Goal: Task Accomplishment & Management: Manage account settings

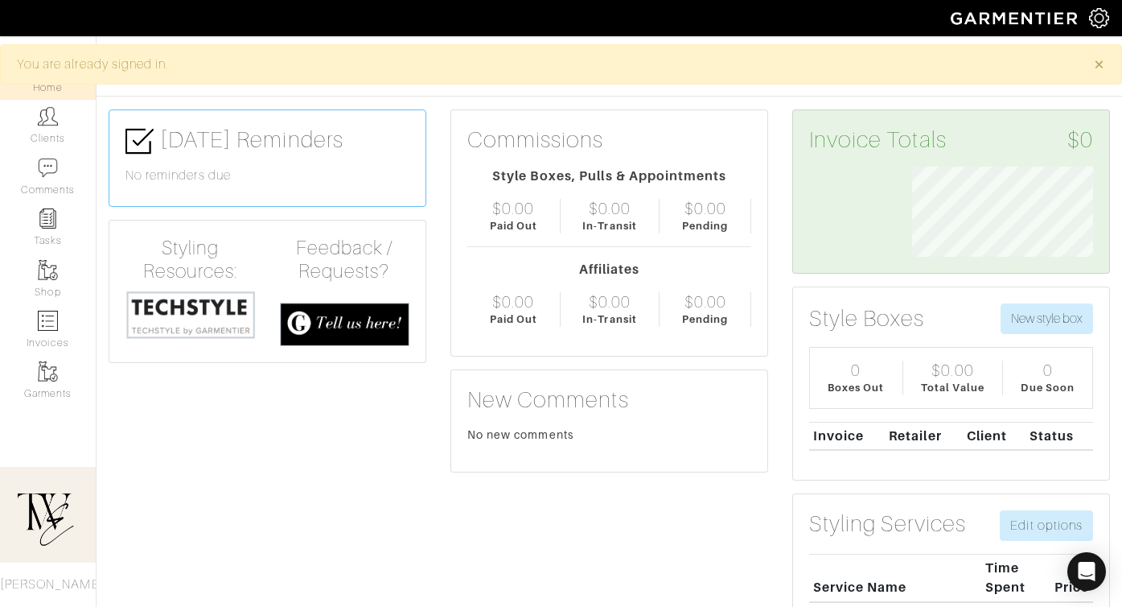
scroll to position [90, 205]
click at [73, 143] on link "Clients" at bounding box center [48, 125] width 96 height 51
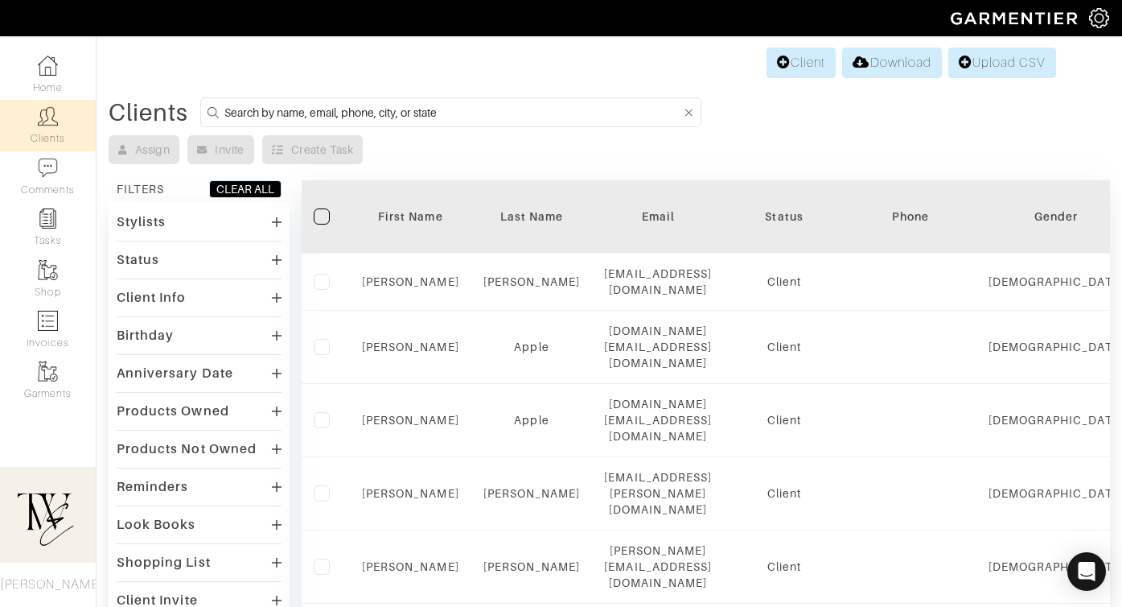
click at [413, 202] on th "First Name" at bounding box center [410, 216] width 121 height 73
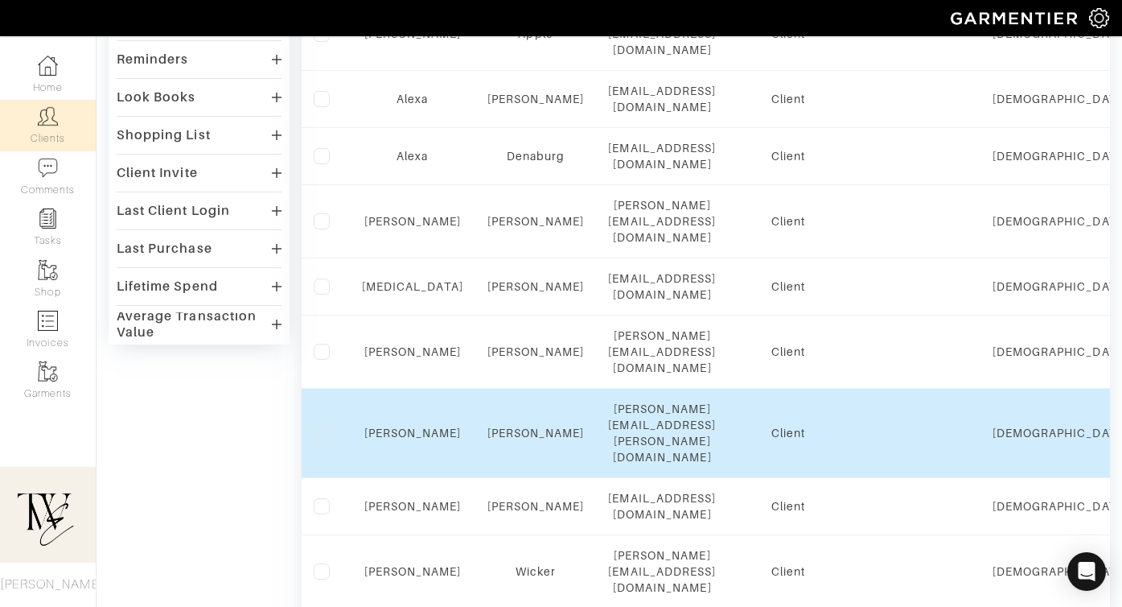
scroll to position [539, 0]
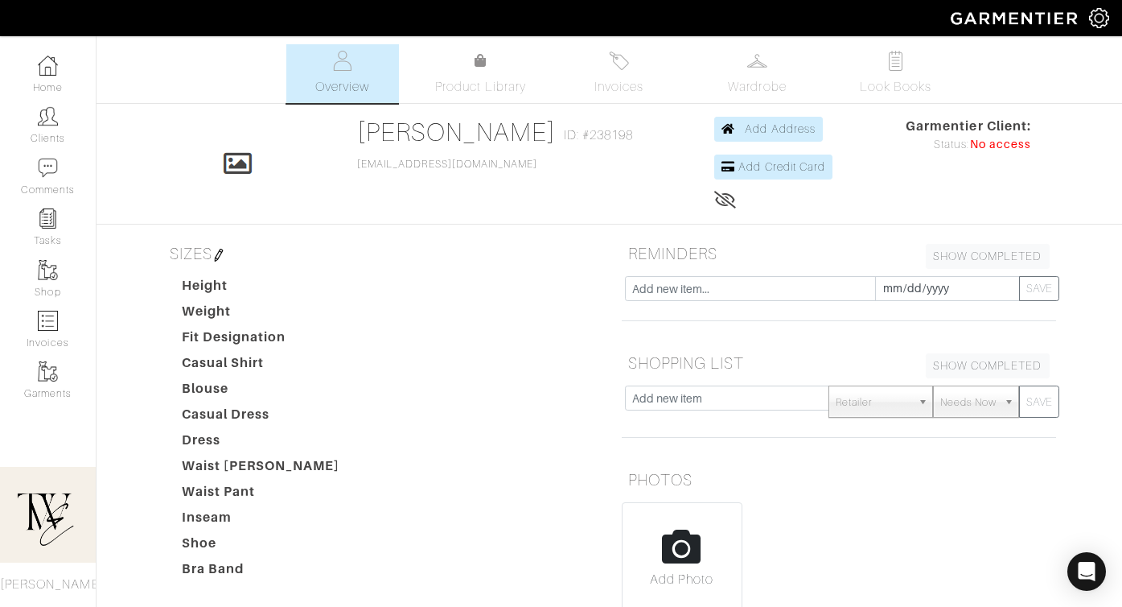
click at [587, 110] on div "Aya Tsujii Overview Overview Product Library Invoices Wardrobe Look Books Overv…" at bounding box center [561, 474] width 1122 height 860
click at [609, 85] on span "Invoices" at bounding box center [619, 86] width 49 height 19
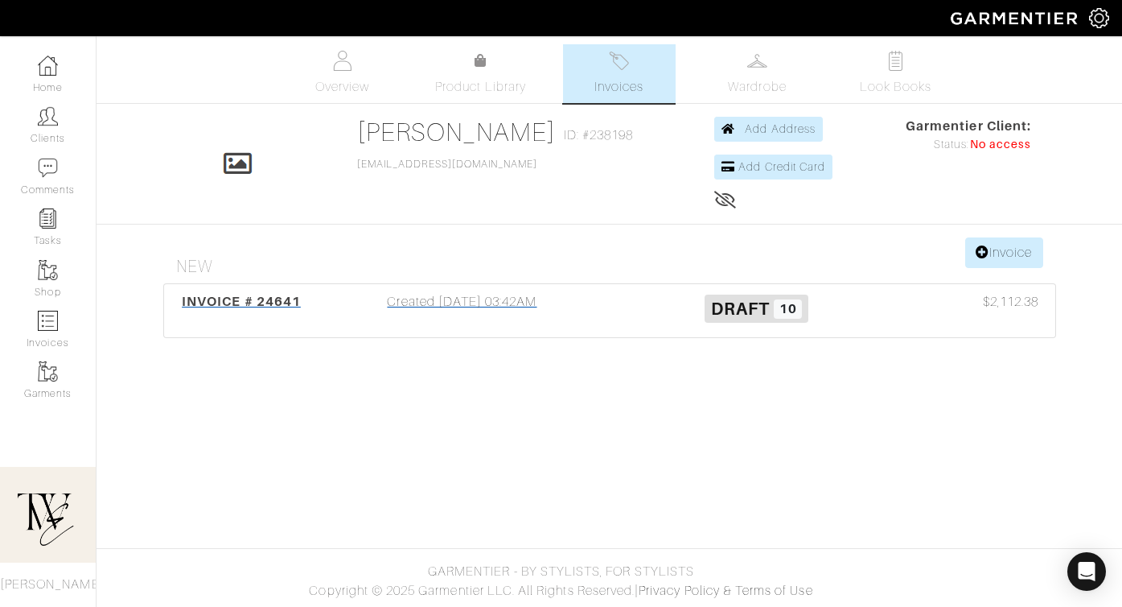
click at [267, 313] on div "INVOICE # 24641" at bounding box center [241, 310] width 147 height 37
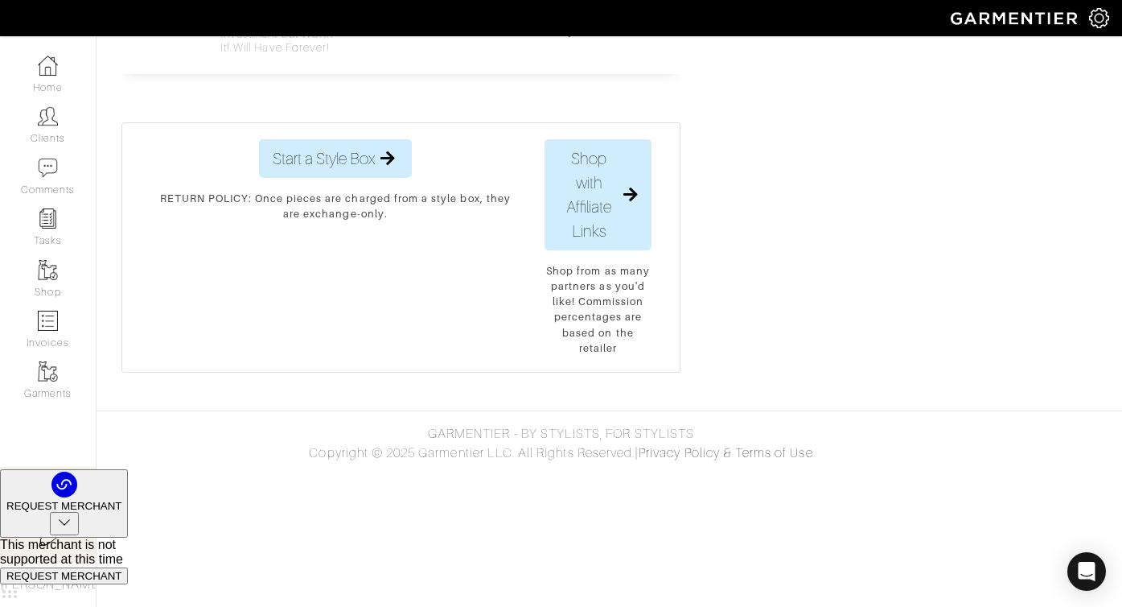
scroll to position [2695, 0]
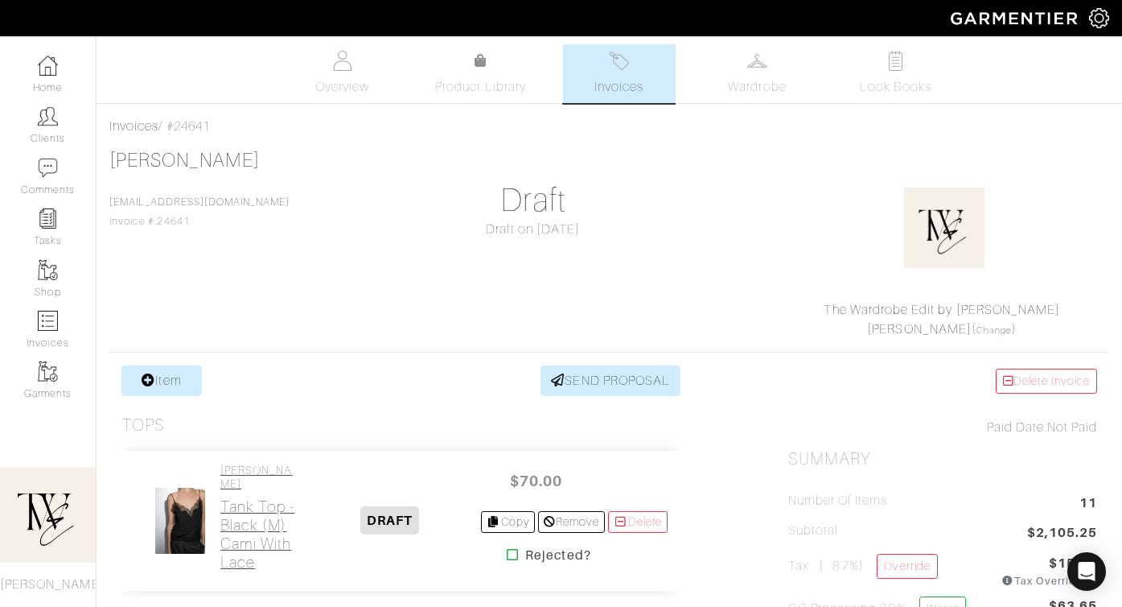
click at [238, 571] on h2 "Tank Top - Black (M) Cami with Lace" at bounding box center [259, 534] width 78 height 74
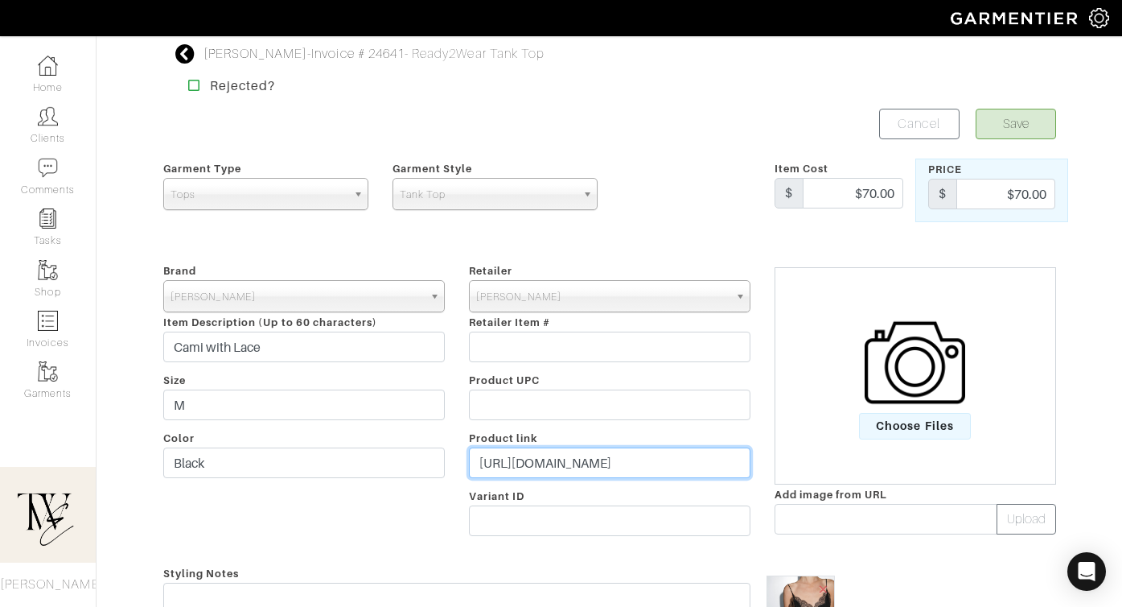
click at [536, 458] on input "https://www.massimodutti.com/us/camisole-top-with-lace-detail-l06223575?pelemen…" at bounding box center [610, 462] width 282 height 31
paste input "go.shopmy.us/p-26105450"
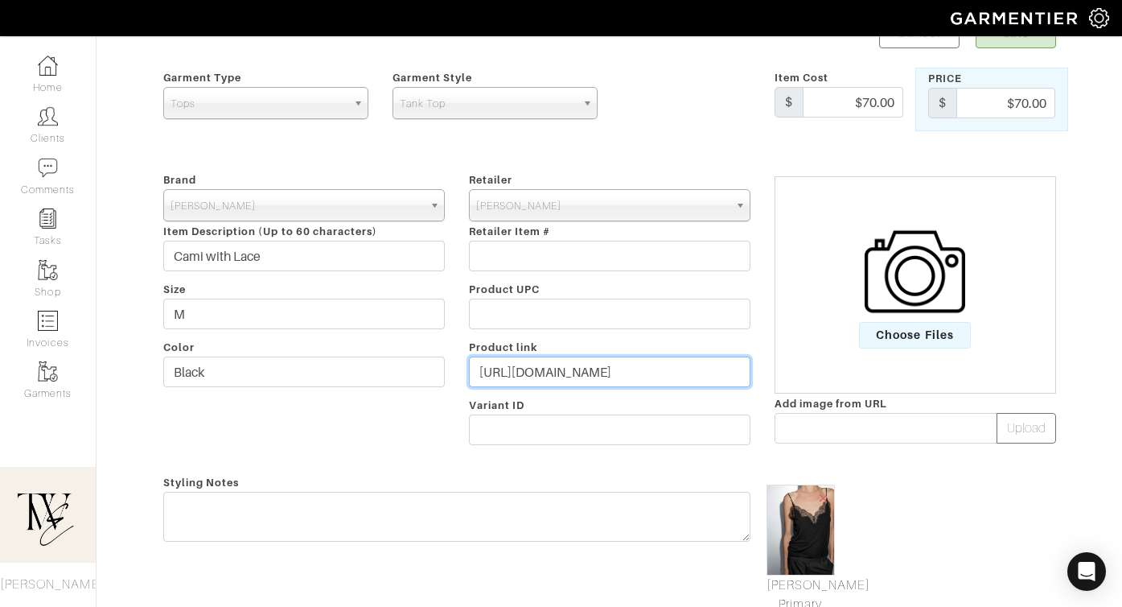
scroll to position [204, 0]
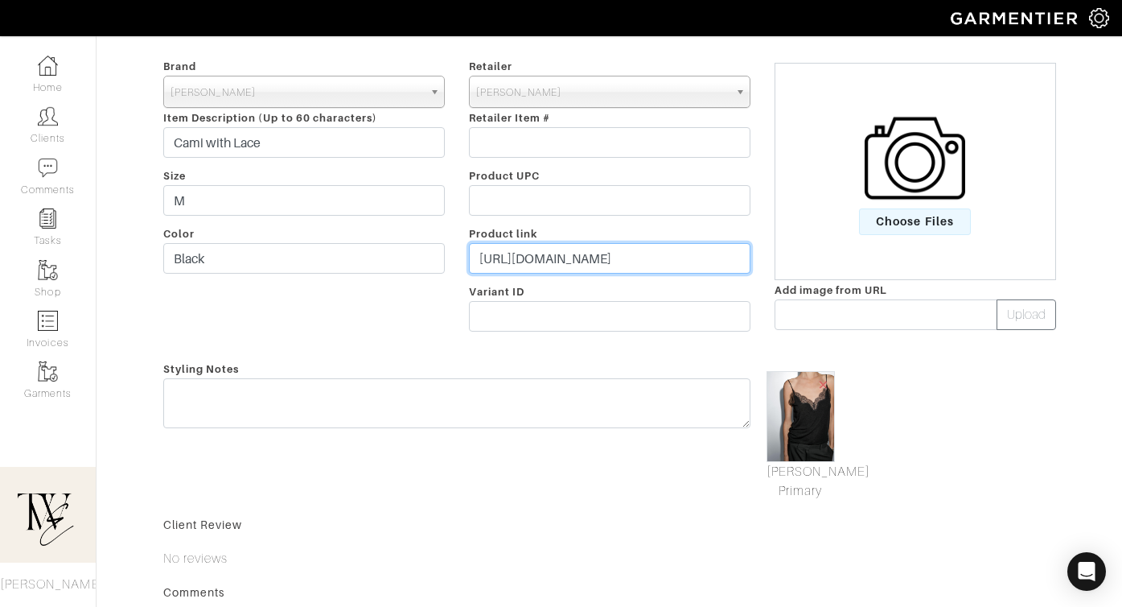
type input "https://go.shopmy.us/p-26105450"
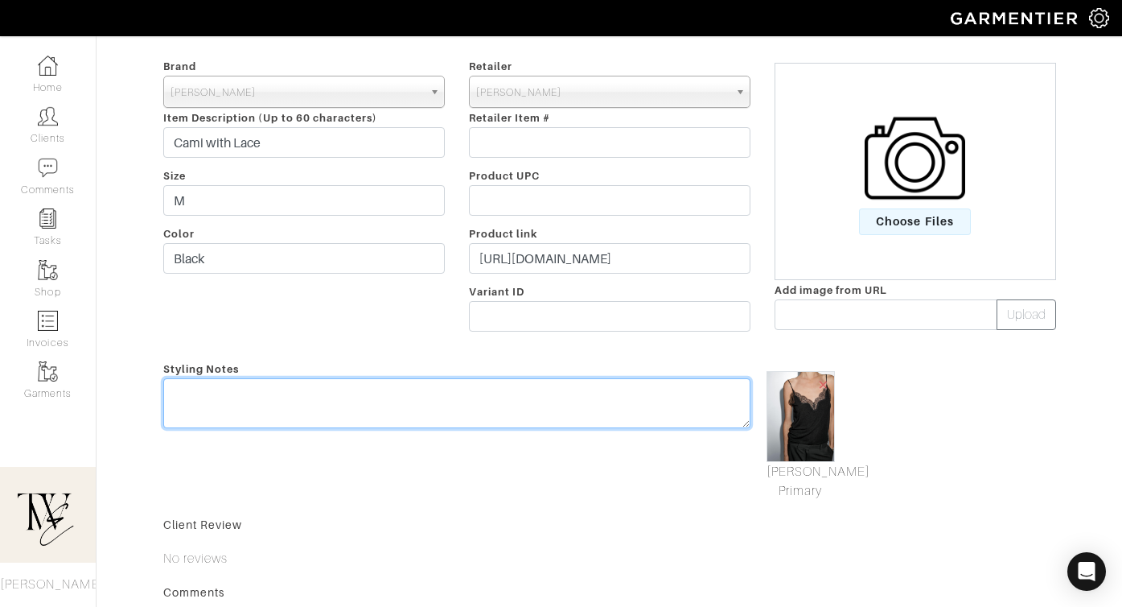
click at [541, 389] on div "Styling Notes" at bounding box center [456, 430] width 611 height 142
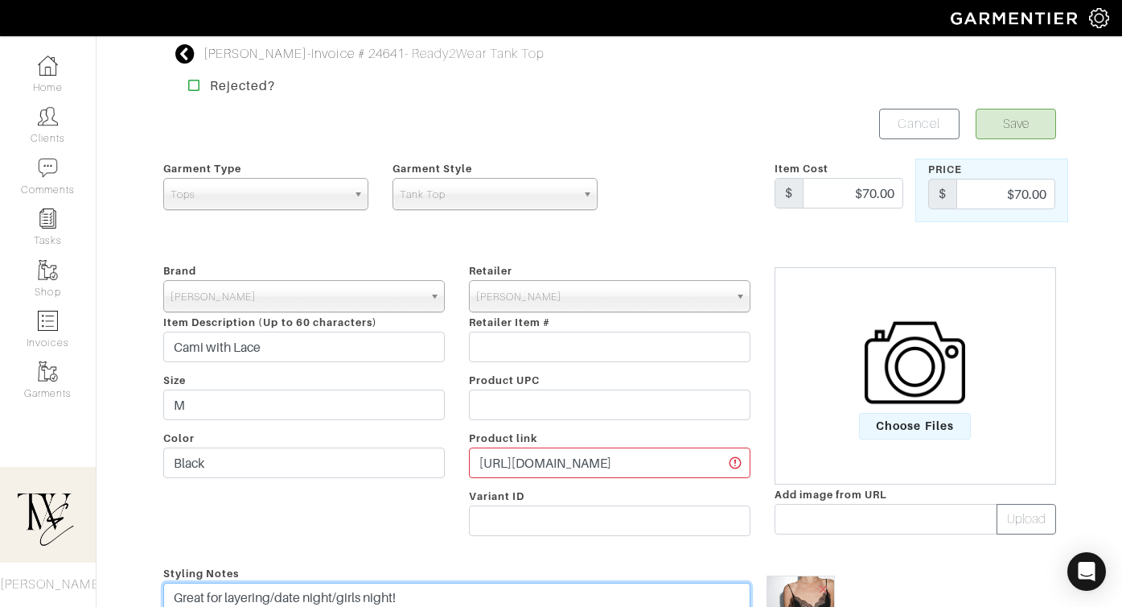
type textarea "Great for layering/date night/girls night!"
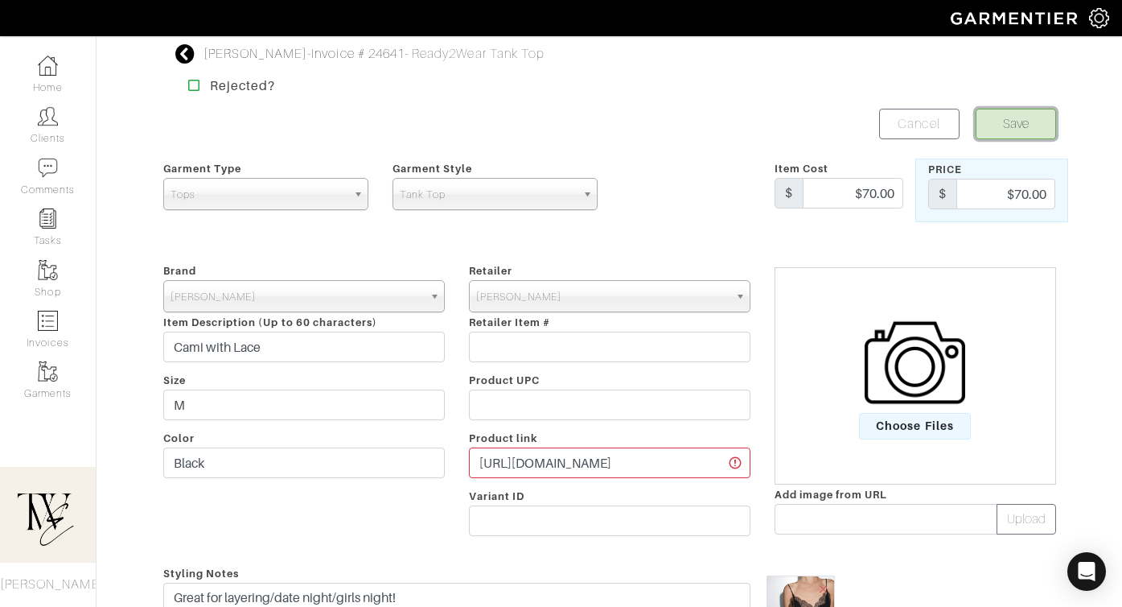
click at [1042, 133] on button "Save" at bounding box center [1016, 124] width 80 height 31
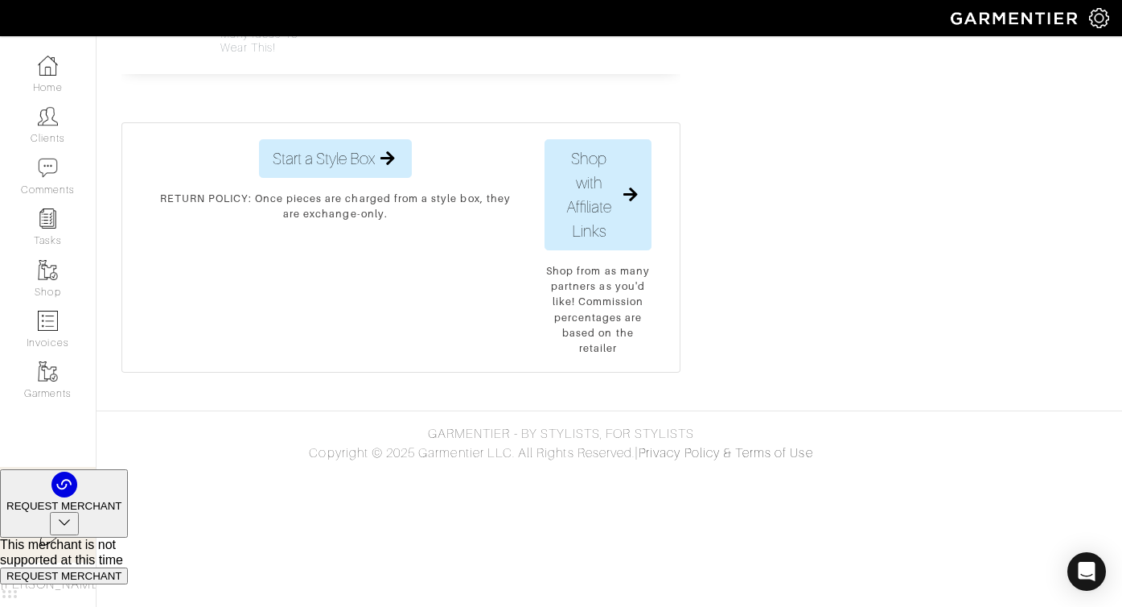
scroll to position [3240, 0]
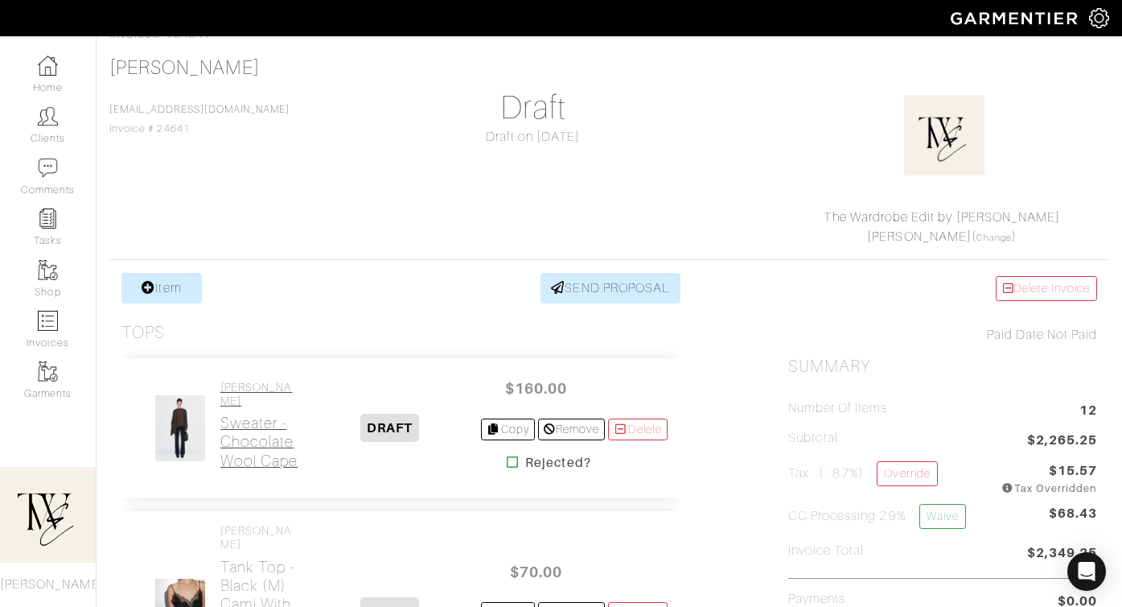
scroll to position [102, 0]
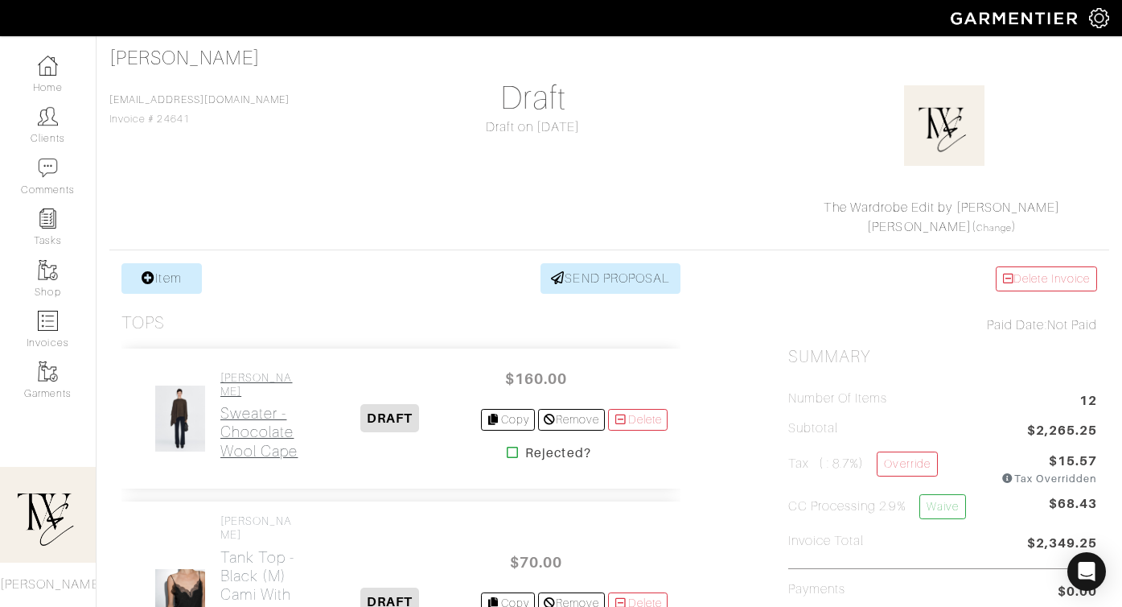
click at [250, 405] on h2 "Sweater - Chocolate Wool Cape" at bounding box center [259, 432] width 78 height 56
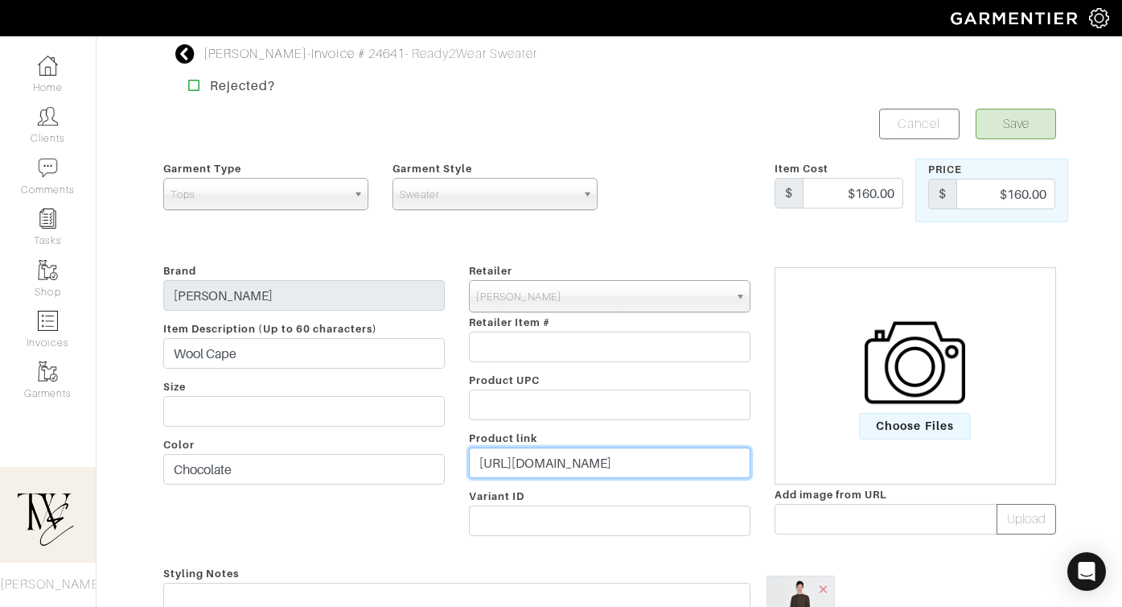
click at [631, 455] on input "https://www.massimodutti.com/us/100-wool-asymmetric-knit-cape-l05600593?pelemen…" at bounding box center [610, 462] width 282 height 31
paste input "go.shopmy.us/p-26105534"
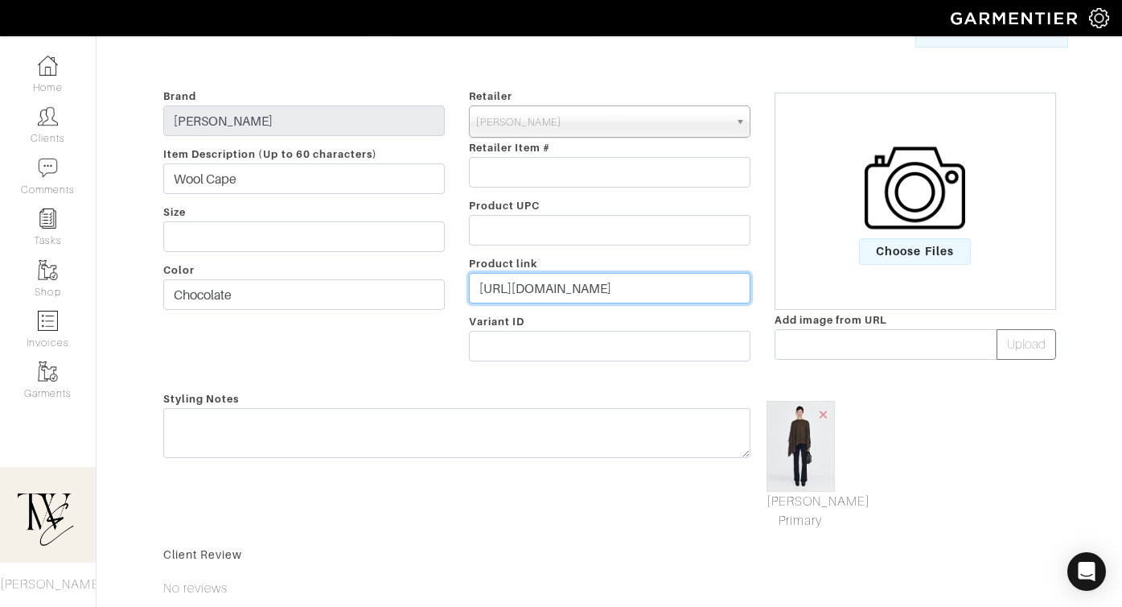
type input "https://go.shopmy.us/p-26105534"
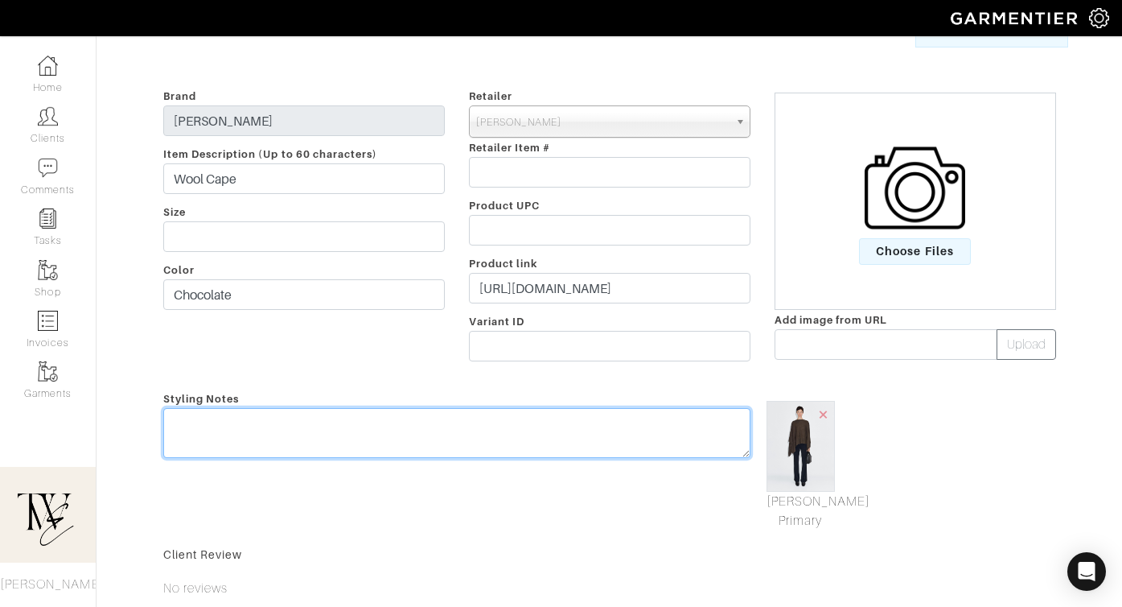
click at [624, 436] on textarea at bounding box center [456, 433] width 587 height 50
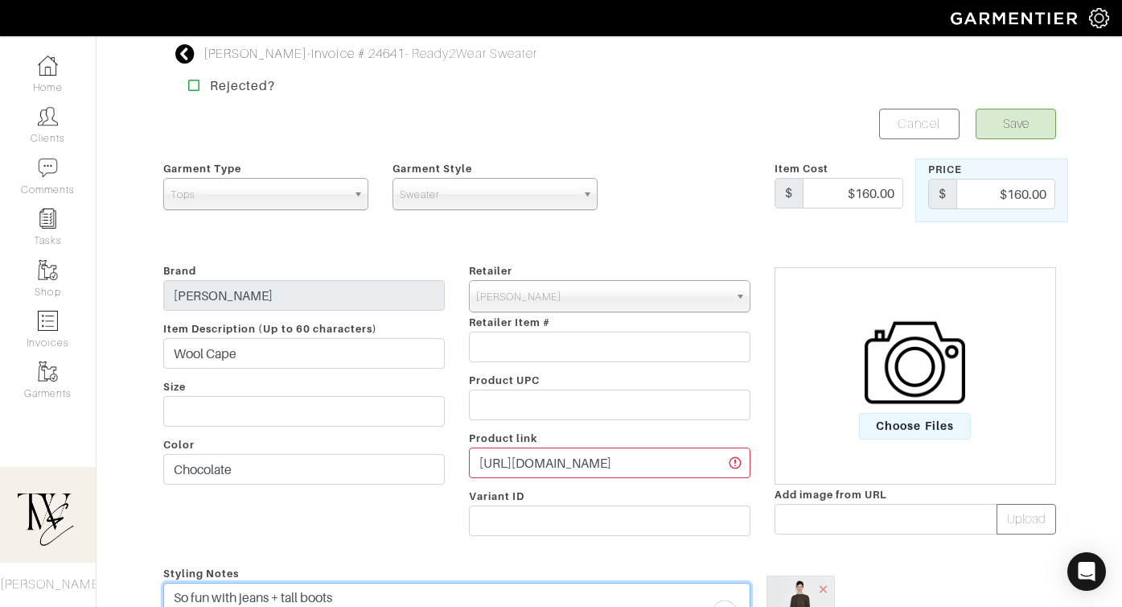
type textarea "So fun with jeans + tall boots"
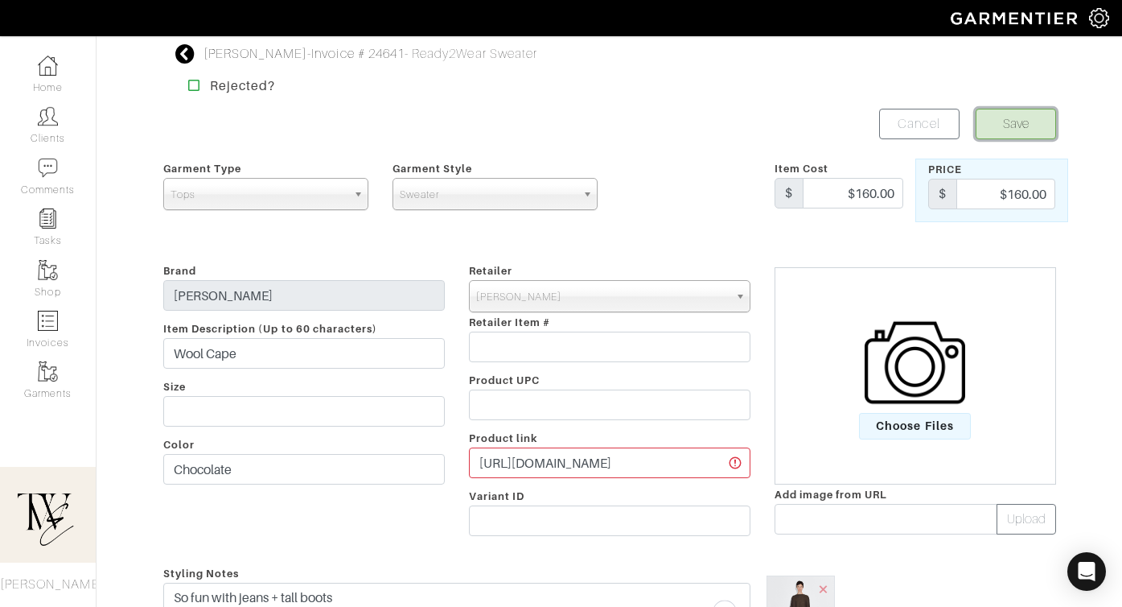
click at [1017, 118] on button "Save" at bounding box center [1016, 124] width 80 height 31
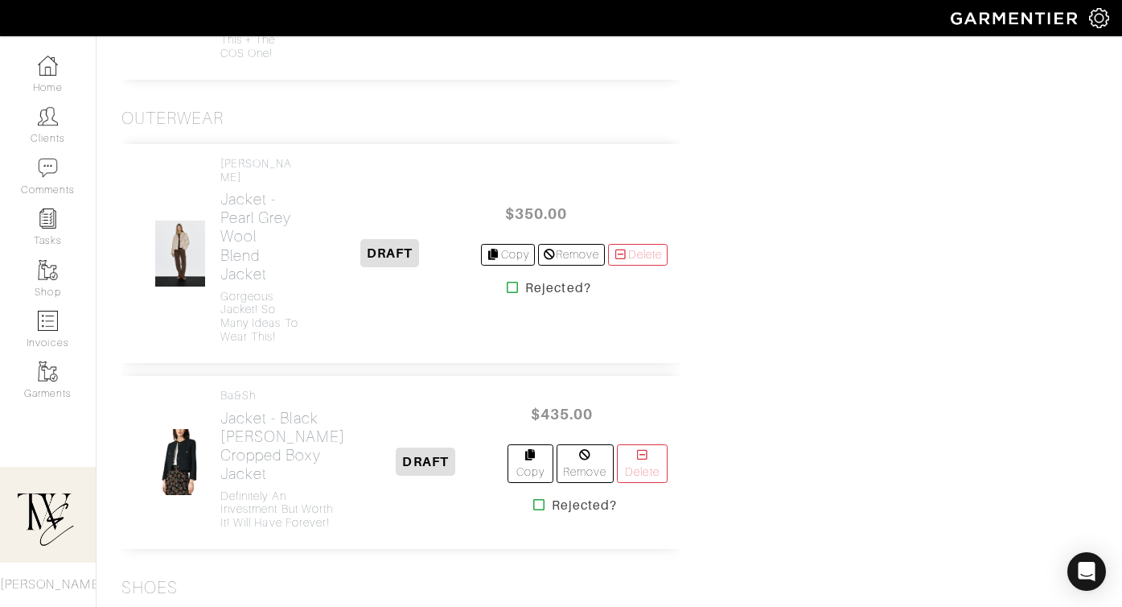
scroll to position [3308, 0]
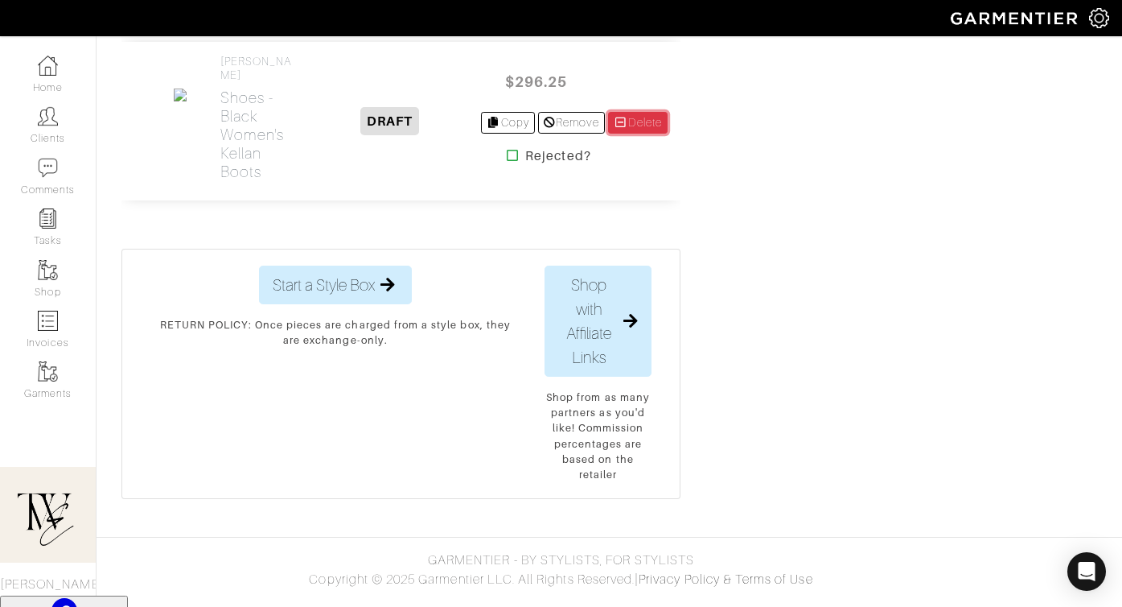
click at [628, 134] on link "Delete" at bounding box center [638, 123] width 60 height 22
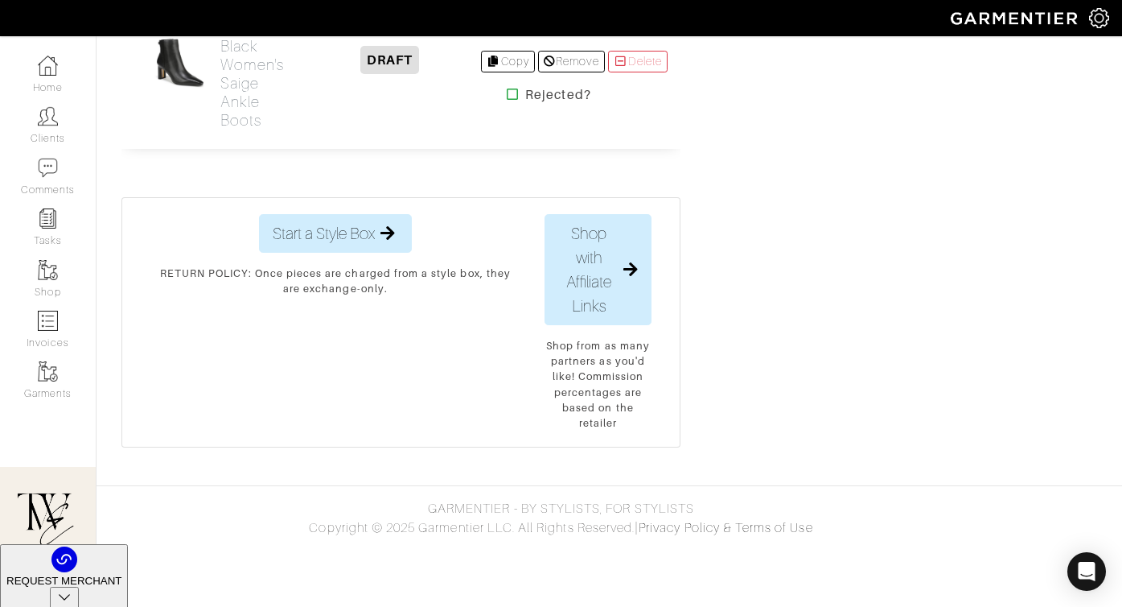
scroll to position [3409, 0]
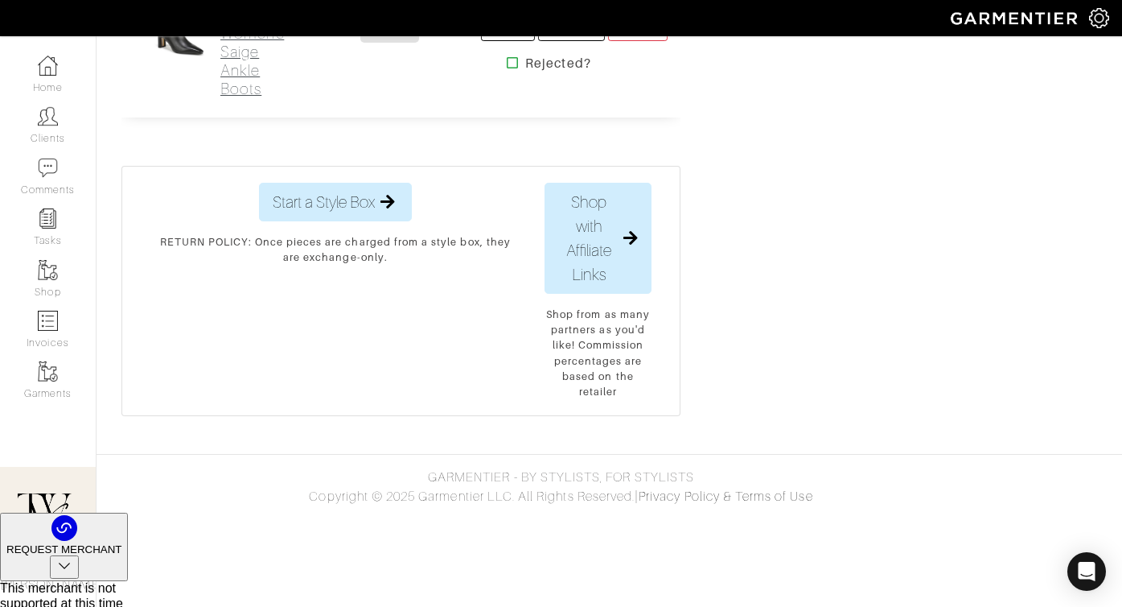
click at [237, 98] on h2 "Shoes - Black Women's Saige Ankle Boots" at bounding box center [259, 42] width 78 height 111
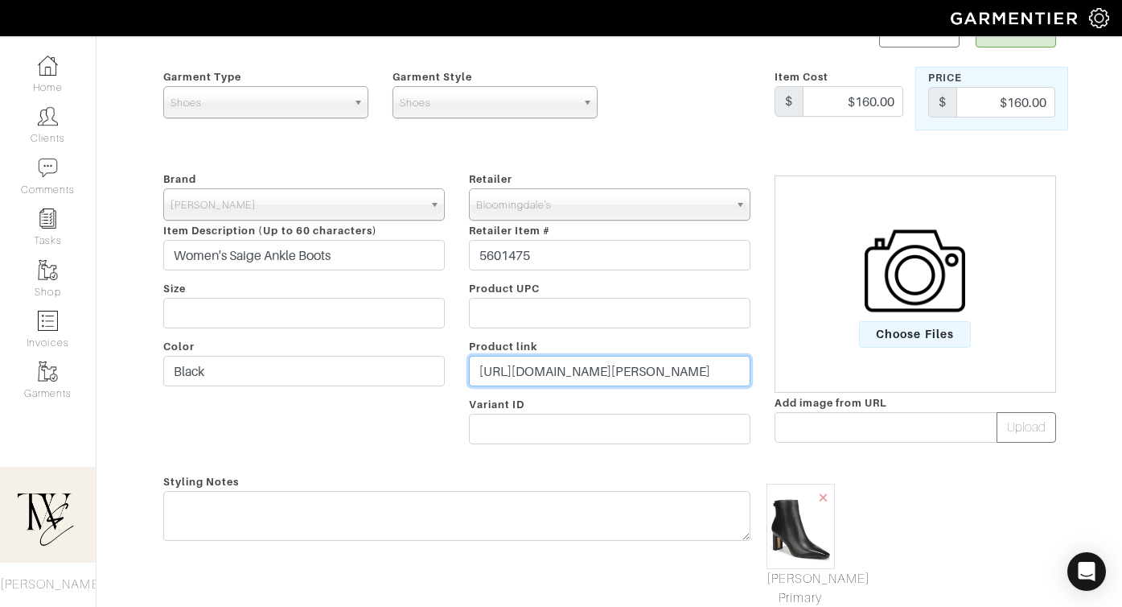
click at [568, 377] on input "https://www.bloomingdales.com/shop/product/sam-edelman-womens-saige-ankle-boots…" at bounding box center [610, 371] width 282 height 31
paste input "go.shopmy.us/p-26105687"
type input "https://go.shopmy.us/p-26105687"
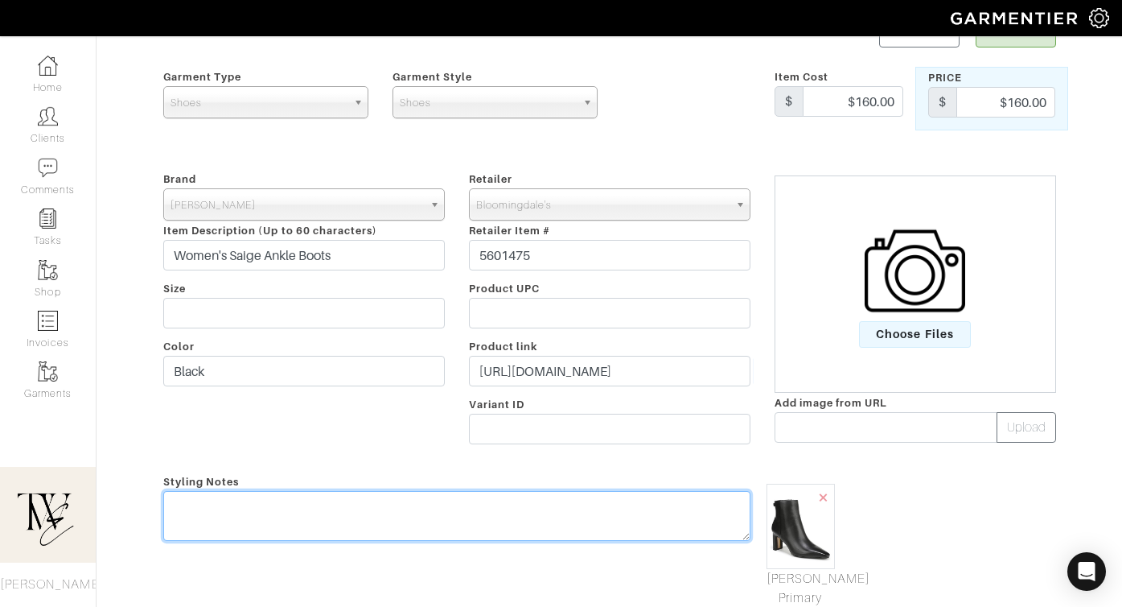
click at [529, 506] on div "Styling Notes" at bounding box center [456, 539] width 611 height 136
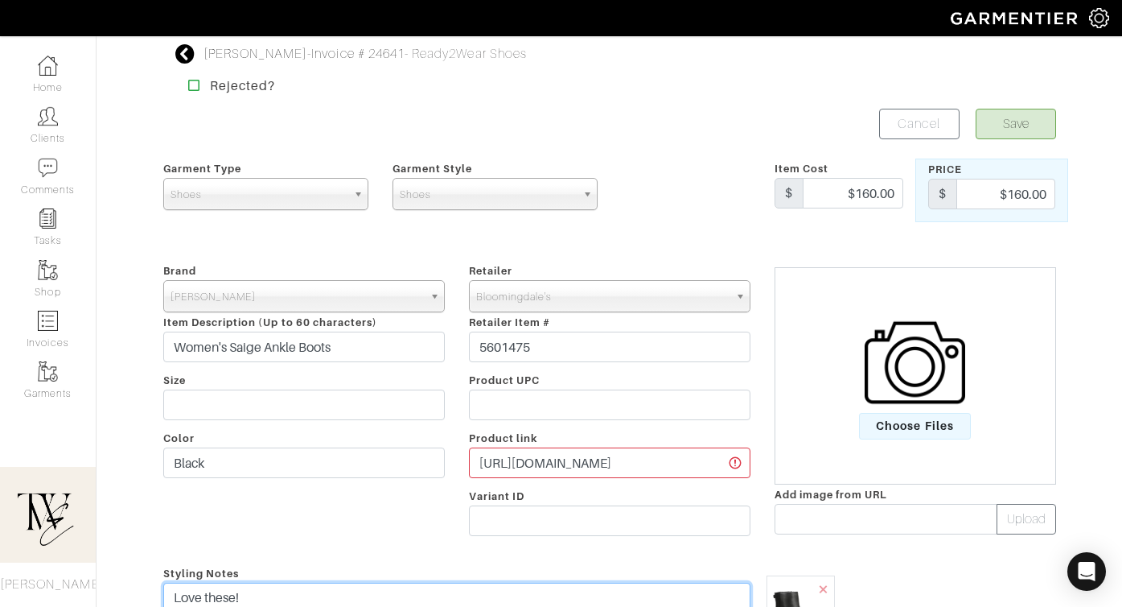
type textarea "Love these!"
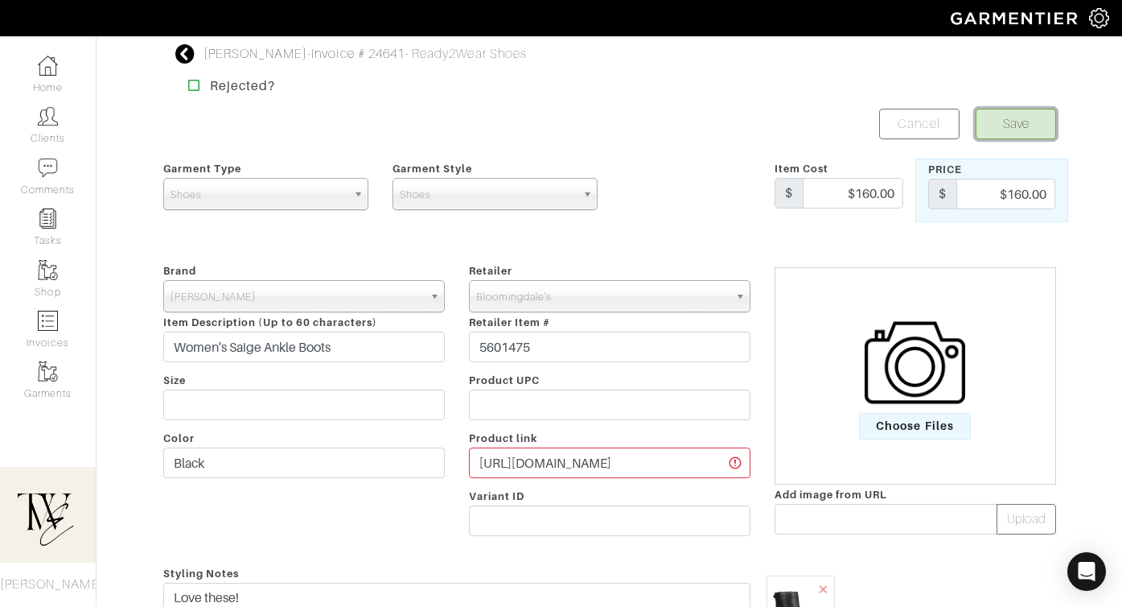
click at [1007, 121] on button "Save" at bounding box center [1016, 124] width 80 height 31
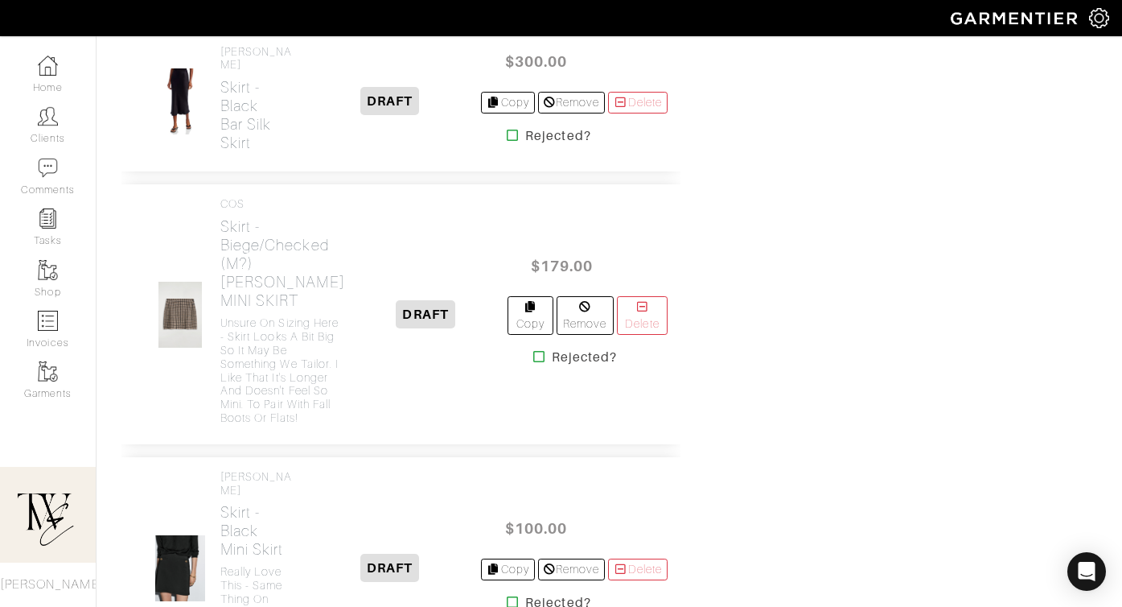
scroll to position [1871, 0]
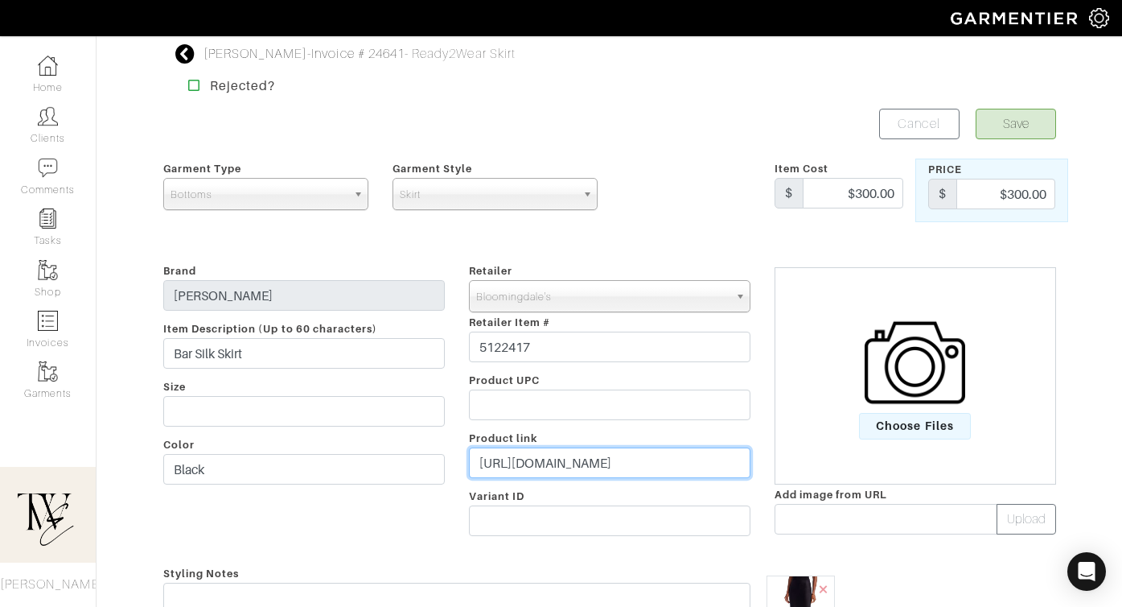
click at [648, 455] on input "[URL][DOMAIN_NAME]" at bounding box center [610, 462] width 282 height 31
click at [648, 455] on input "https://www.bloomingdales.com/shop/product/anine-bing-bar-silk-skirt?ID=5122417…" at bounding box center [610, 462] width 282 height 31
paste input "go.shopmy.us/p-26105750"
type input "https://go.shopmy.us/p-26105750"
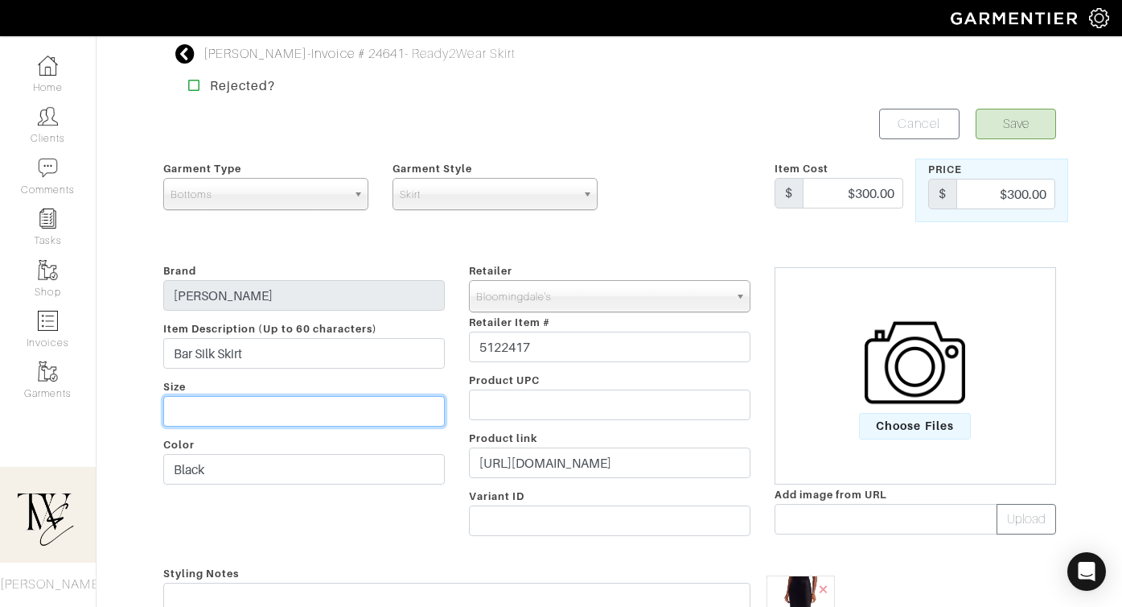
click at [270, 405] on input "text" at bounding box center [304, 411] width 282 height 31
type input "M or L"
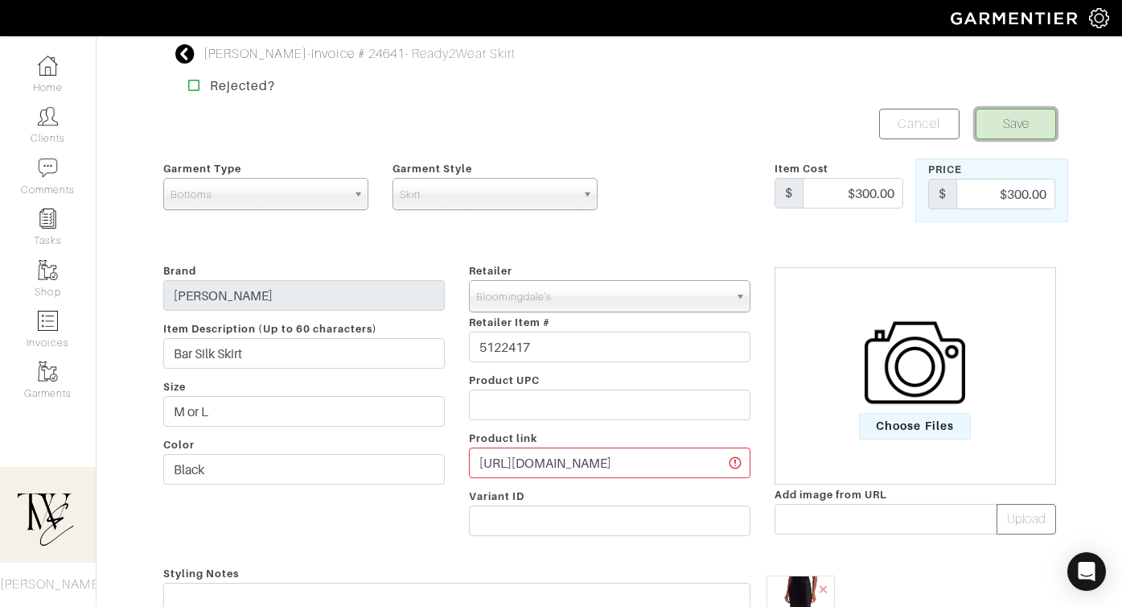
click at [1015, 123] on button "Save" at bounding box center [1016, 124] width 80 height 31
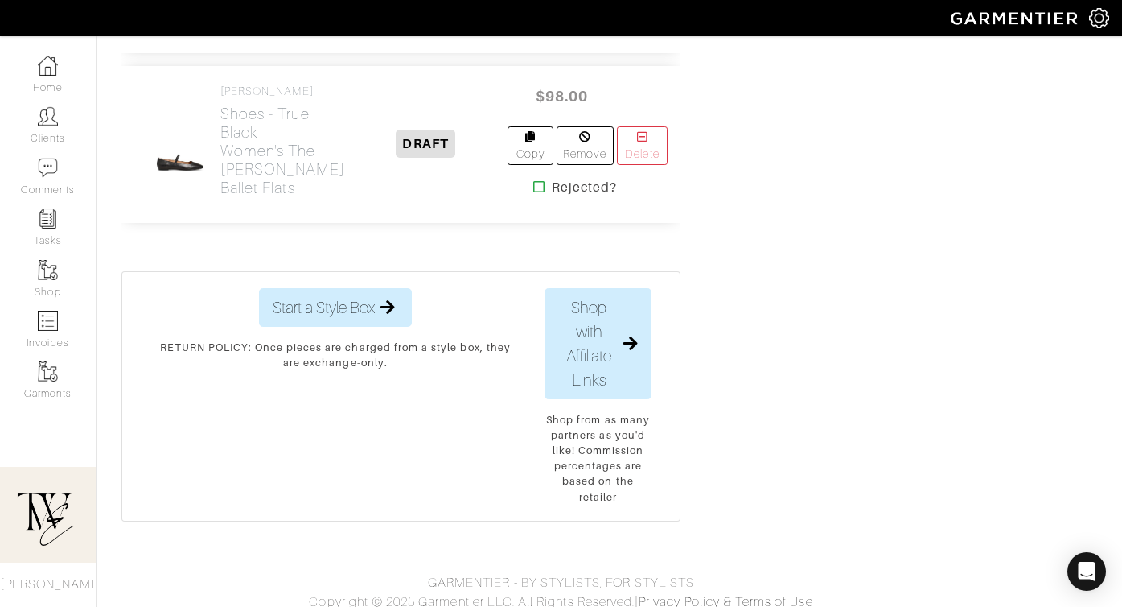
scroll to position [4072, 0]
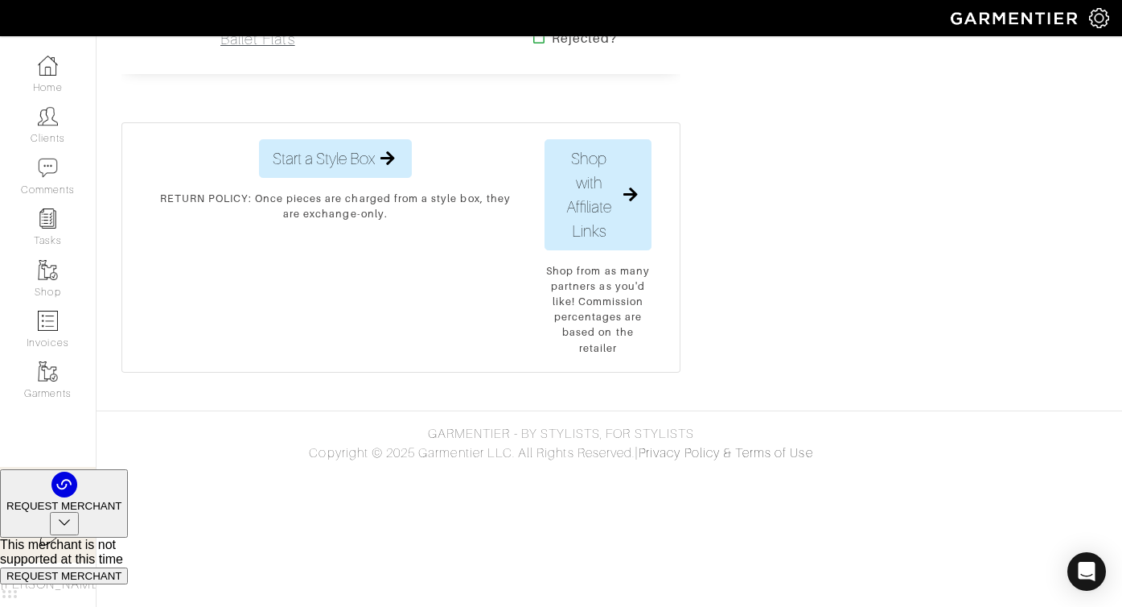
click at [241, 48] on h2 "Shoes - True Black Women's The Greta Ballet Flats" at bounding box center [282, 2] width 125 height 93
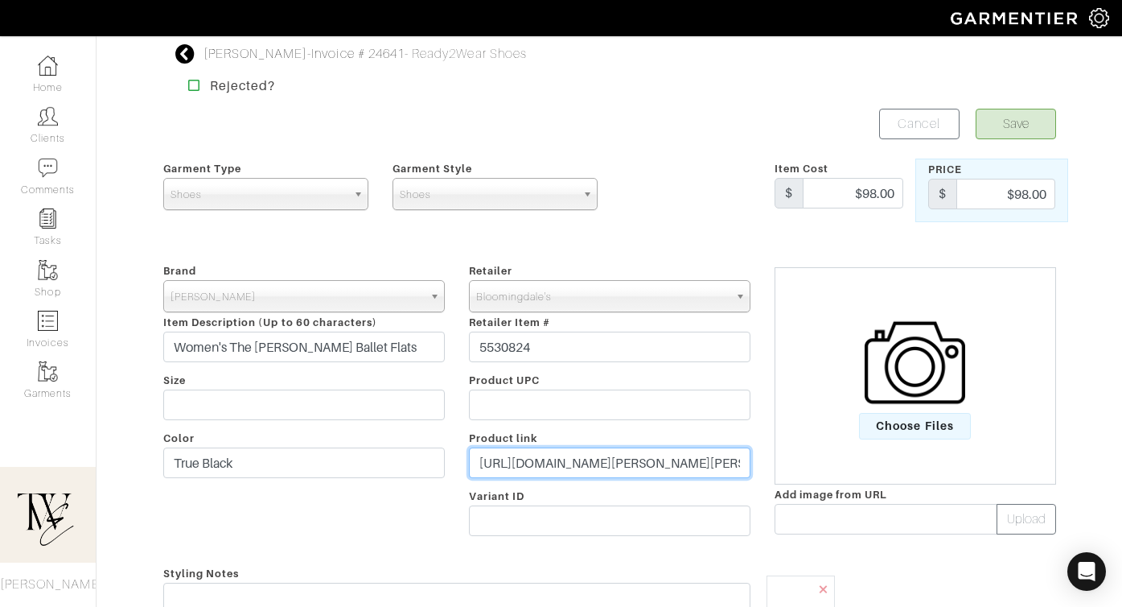
click at [521, 448] on input "https://www.bloomingdales.com/shop/product/madewell-womens-the-greta-ballet-fla…" at bounding box center [610, 462] width 282 height 31
paste input "go.shopmy.us/p-26105843"
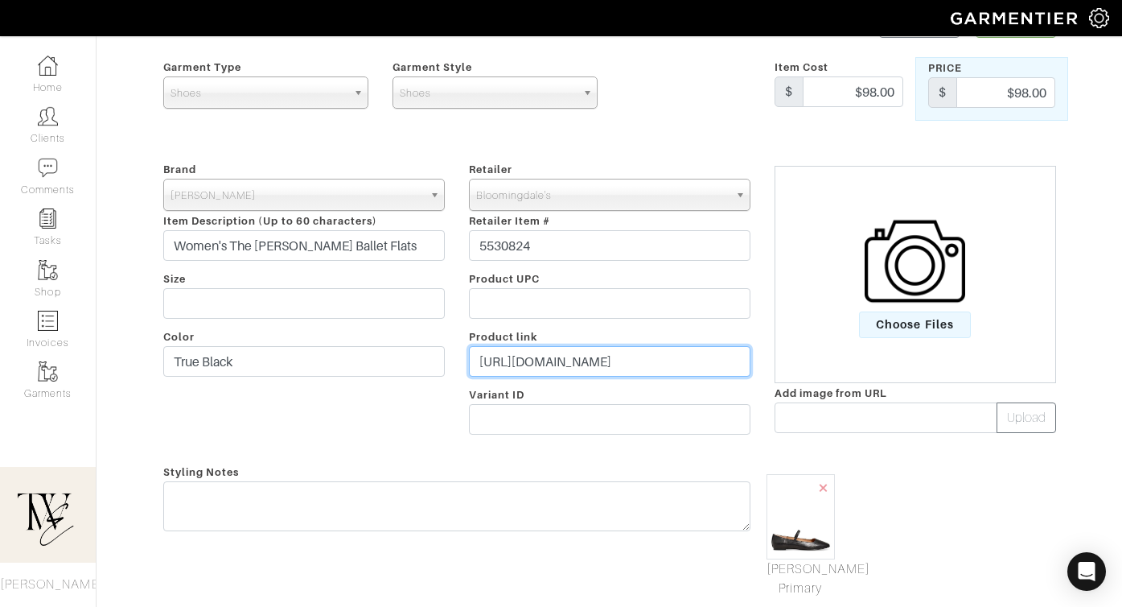
scroll to position [201, 0]
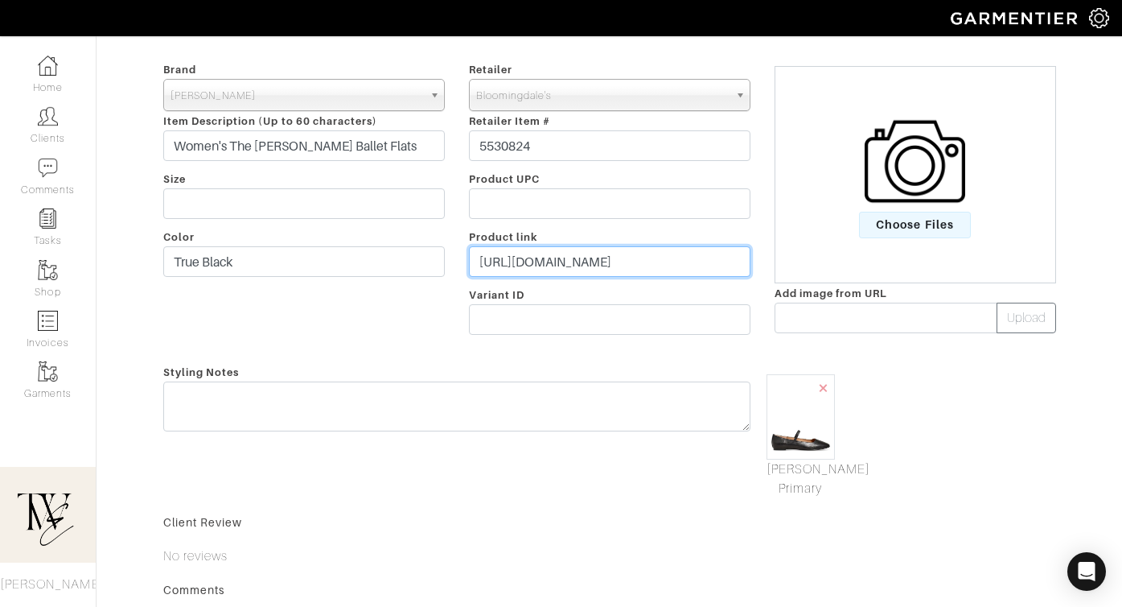
type input "https://go.shopmy.us/p-26105843"
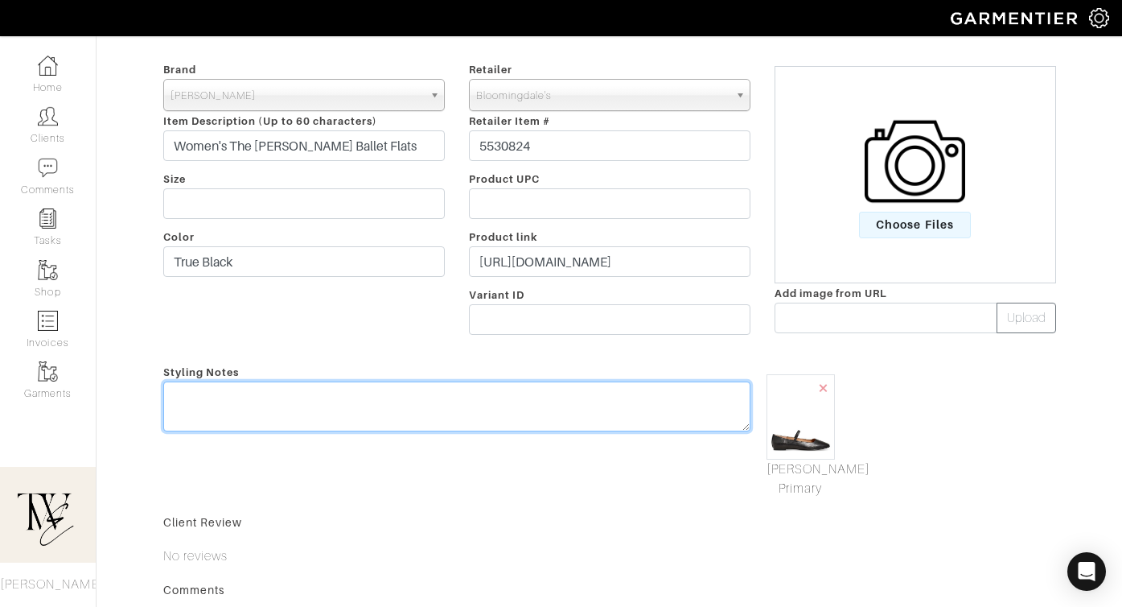
click at [496, 427] on textarea at bounding box center [456, 406] width 587 height 50
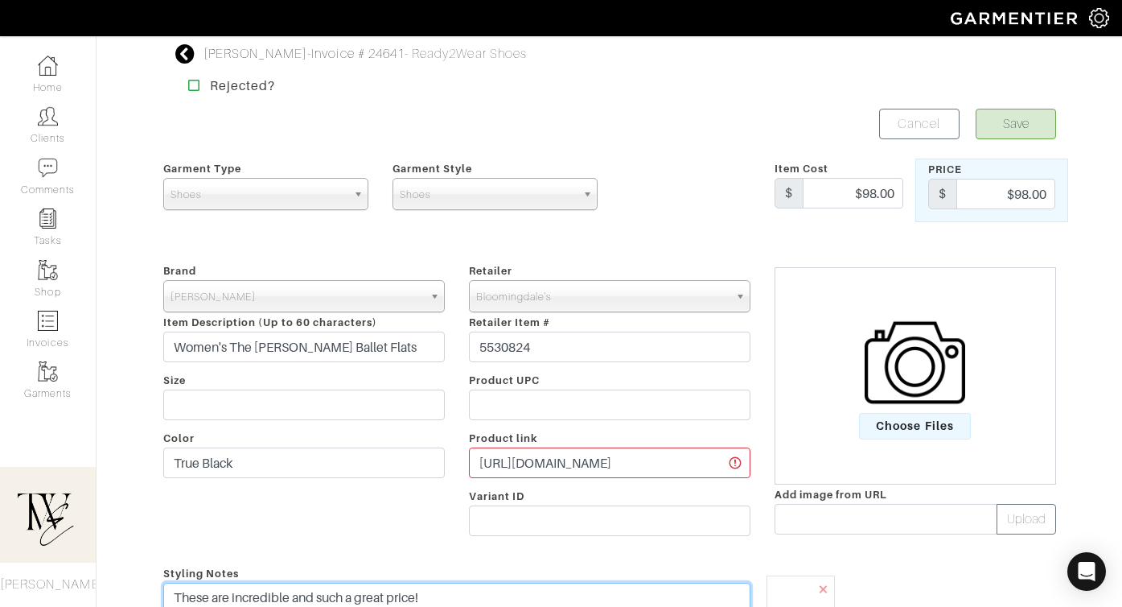
type textarea "These are incredible and such a great price!"
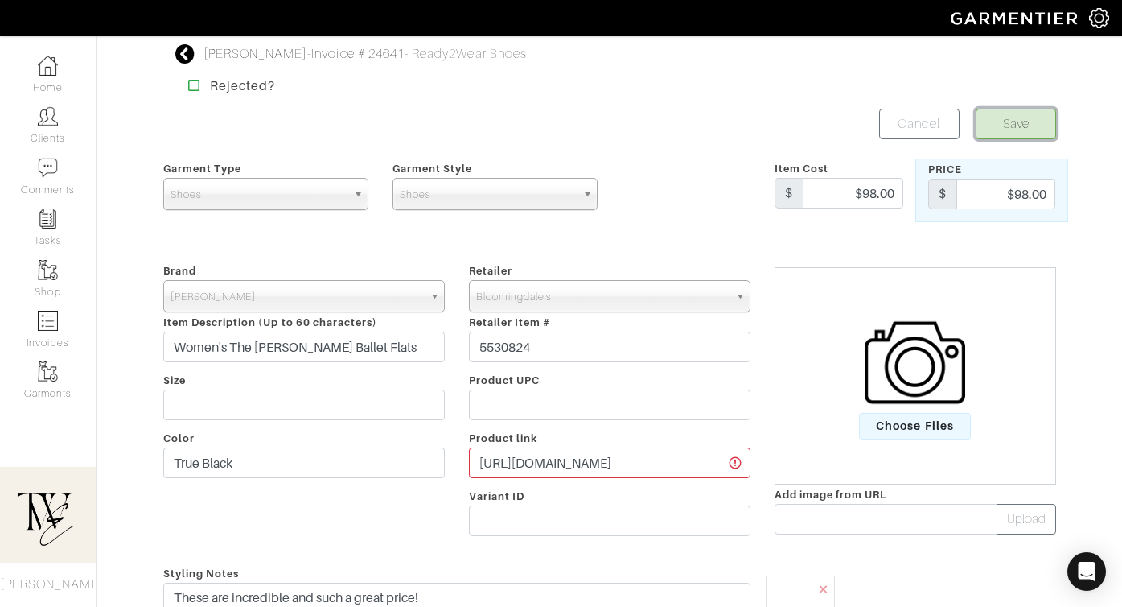
click at [1001, 135] on button "Save" at bounding box center [1016, 124] width 80 height 31
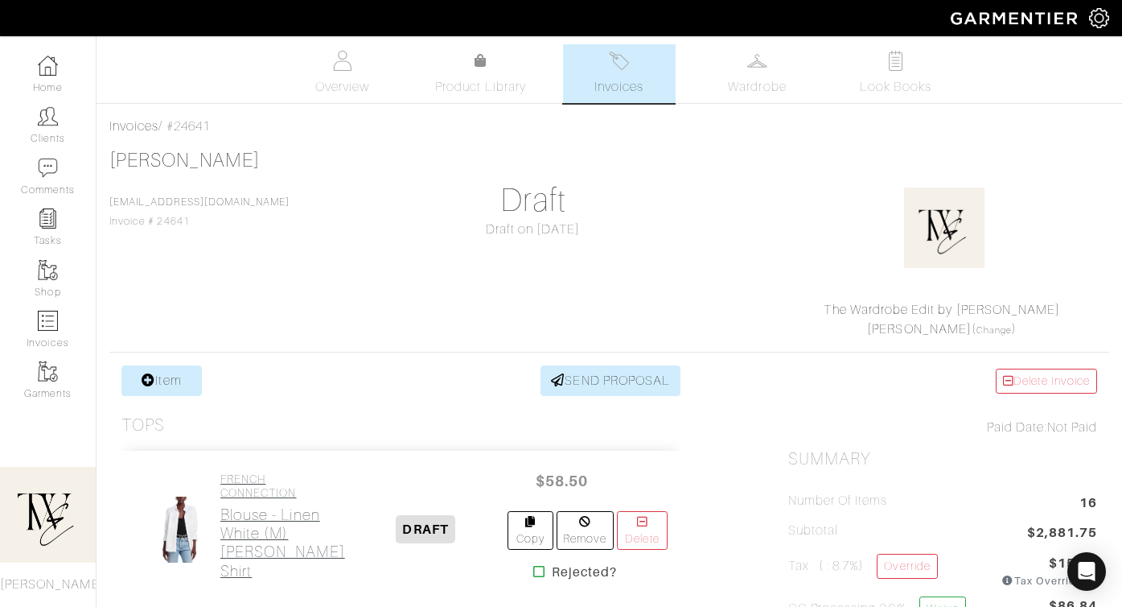
click at [257, 500] on h4 "FRENCH CONNECTION" at bounding box center [282, 485] width 125 height 27
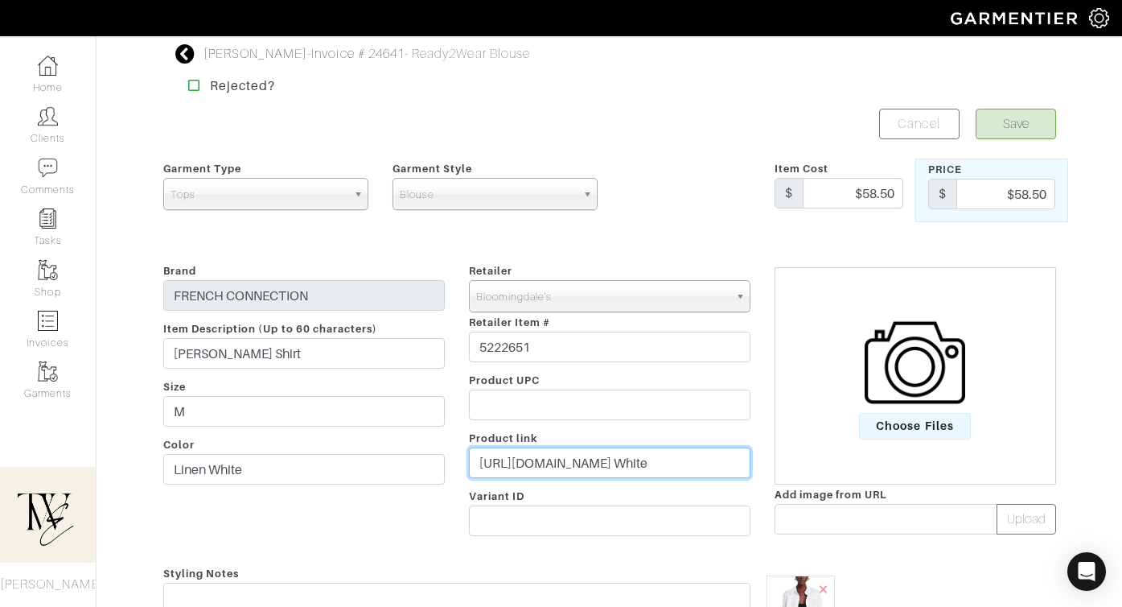
click at [611, 451] on input "[URL][DOMAIN_NAME] White" at bounding box center [610, 462] width 282 height 31
click at [611, 451] on input "https://www.bloomingdales.com/shop/product/french-connection-alexis-cotton-shir…" at bounding box center [610, 462] width 282 height 31
paste input "go.shopmy.us/p-26105914"
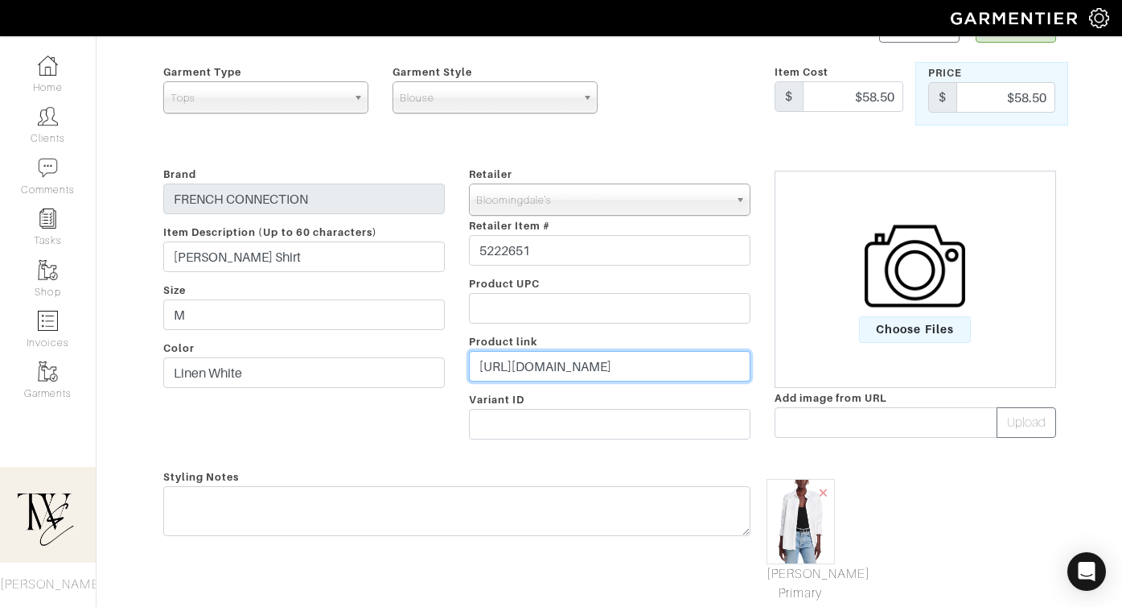
scroll to position [108, 0]
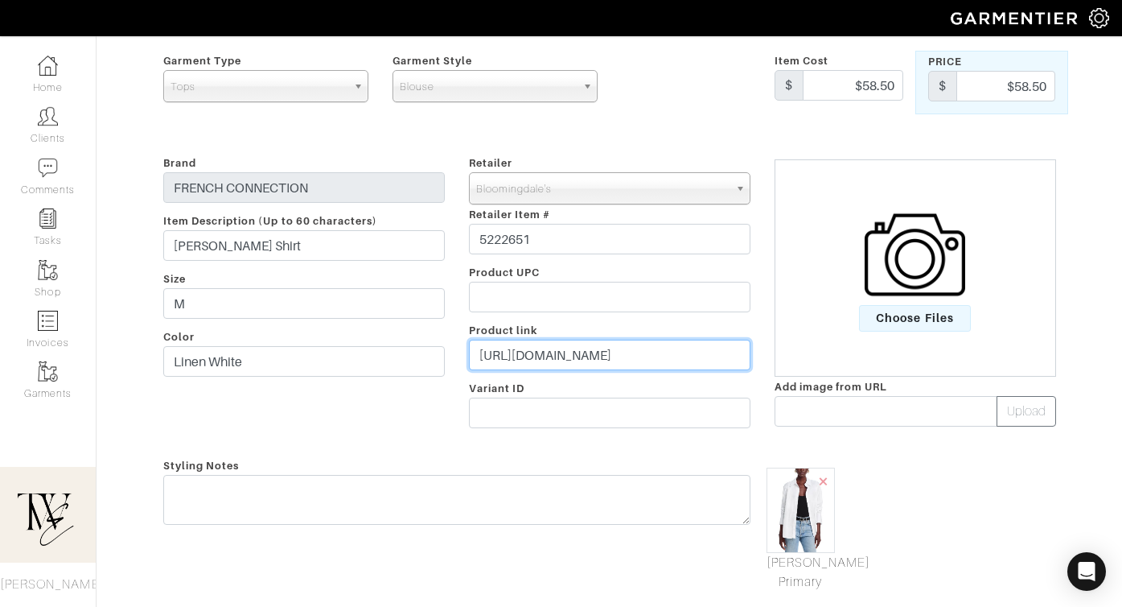
type input "https://go.shopmy.us/p-26105914"
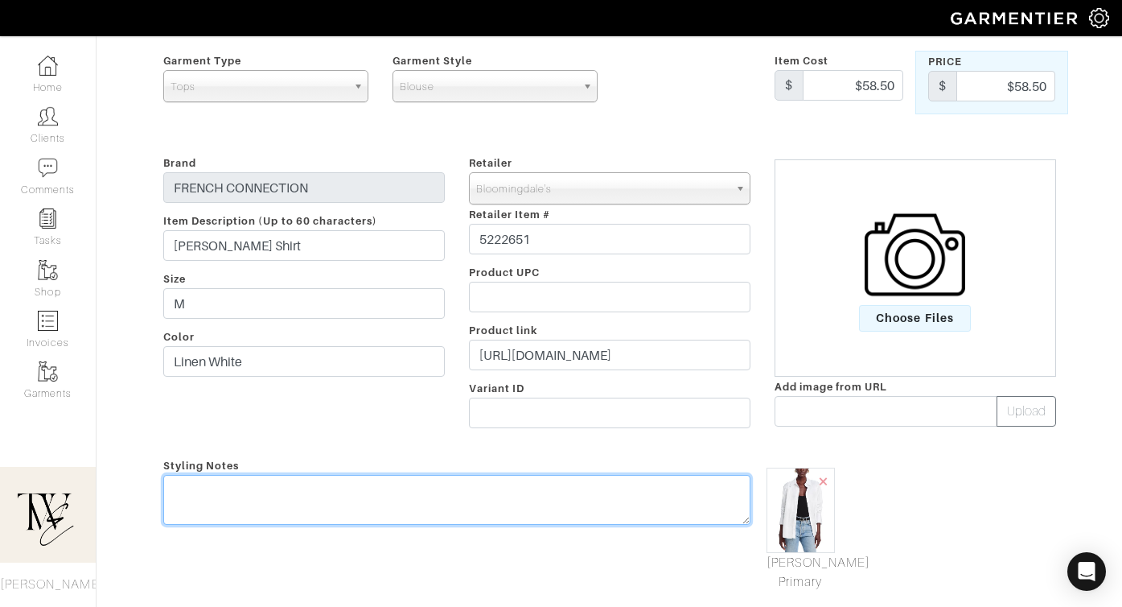
click at [574, 500] on textarea at bounding box center [456, 500] width 587 height 50
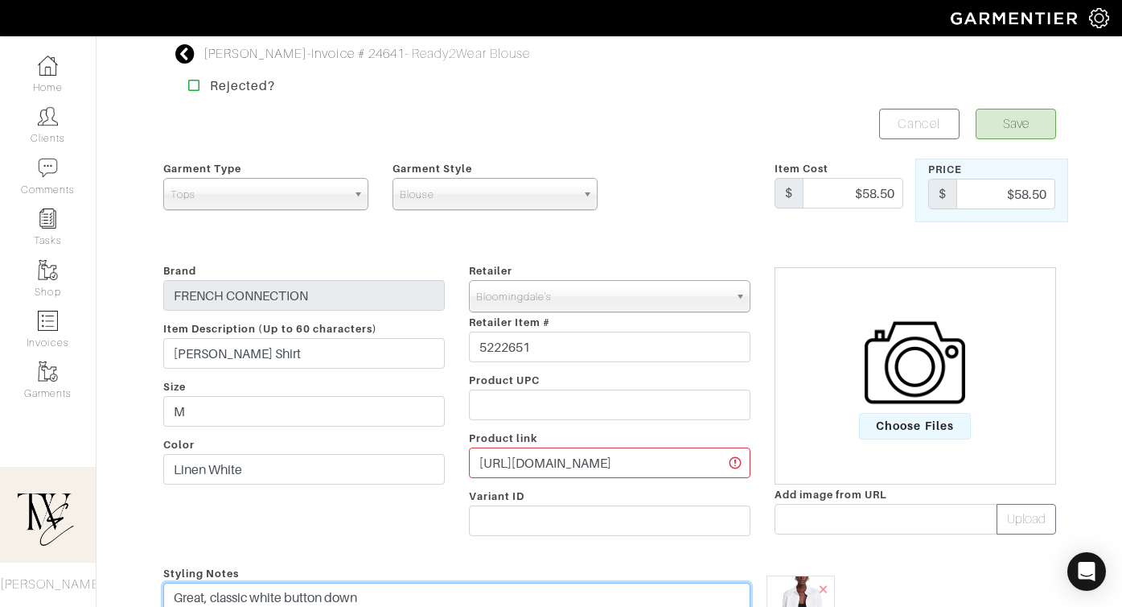
type textarea "Great, classic white button down"
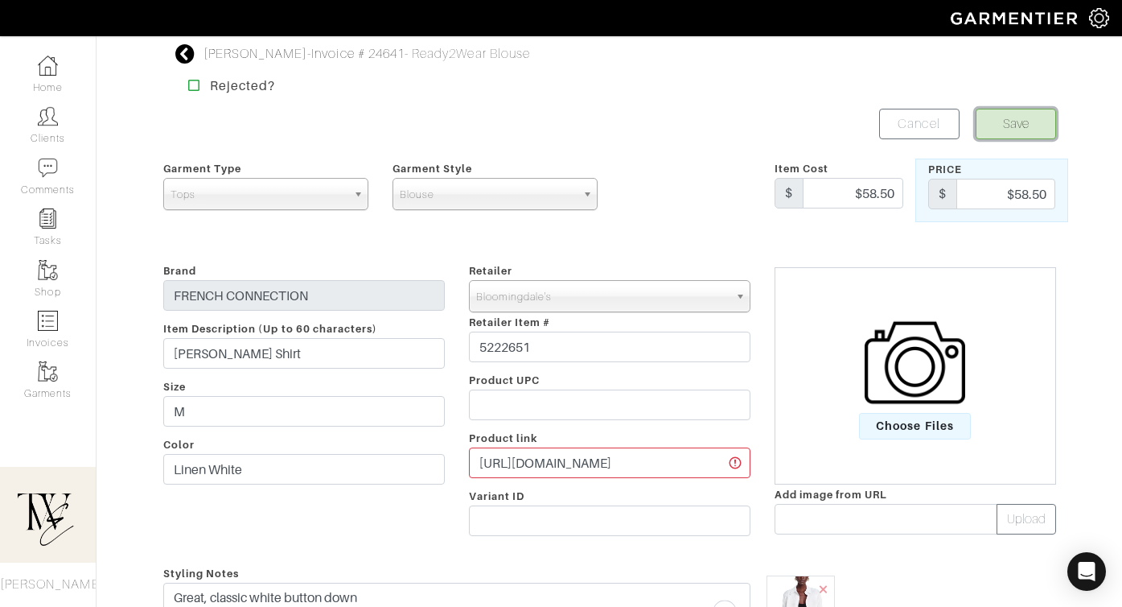
click at [1022, 112] on button "Save" at bounding box center [1016, 124] width 80 height 31
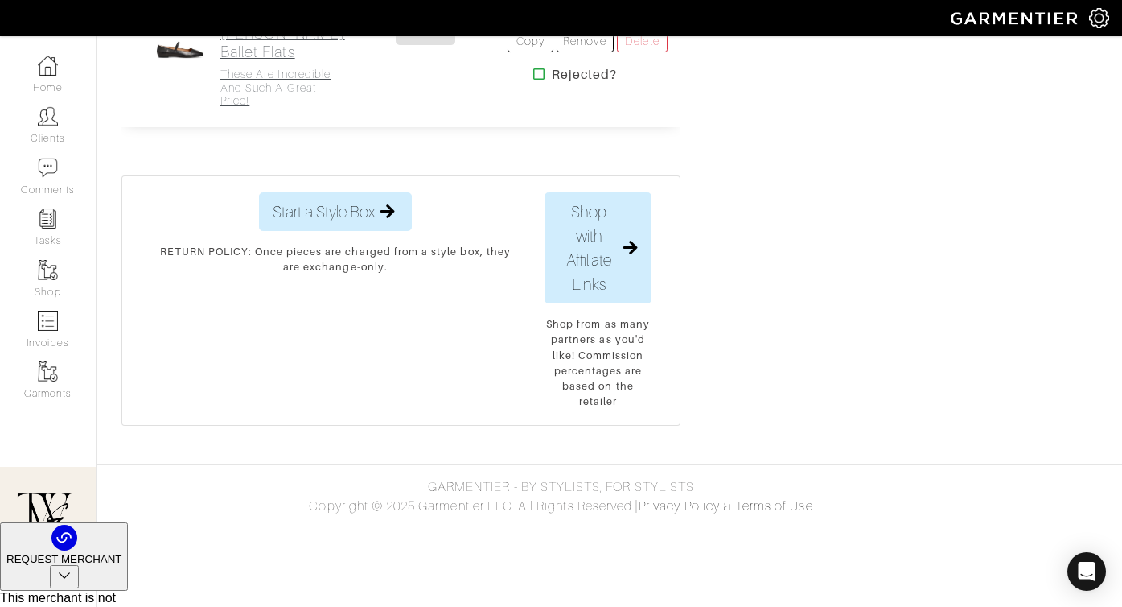
scroll to position [4108, 0]
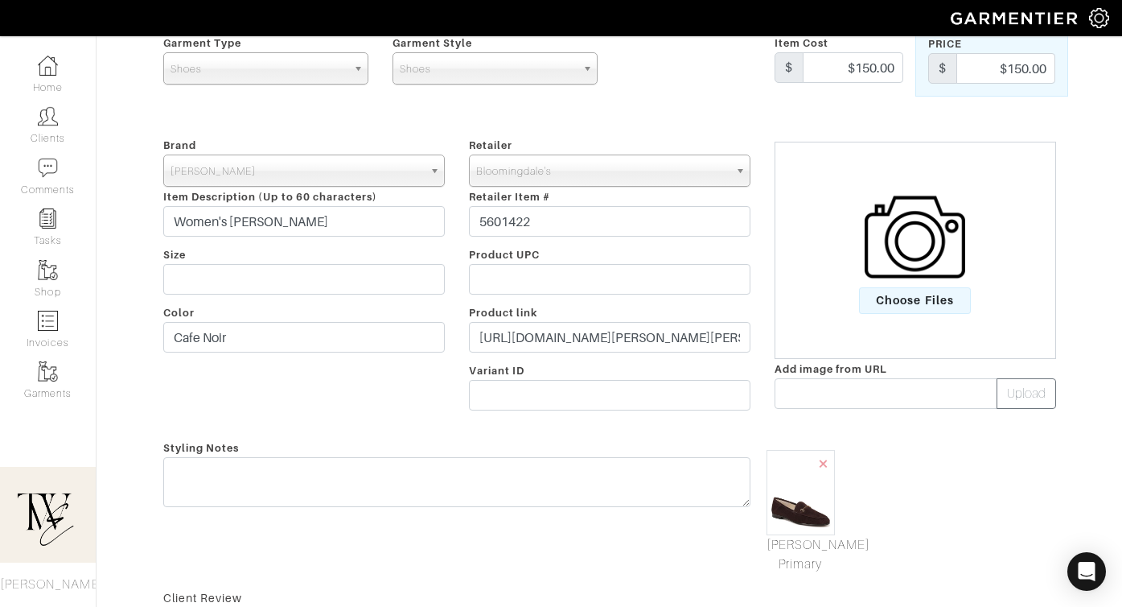
scroll to position [280, 0]
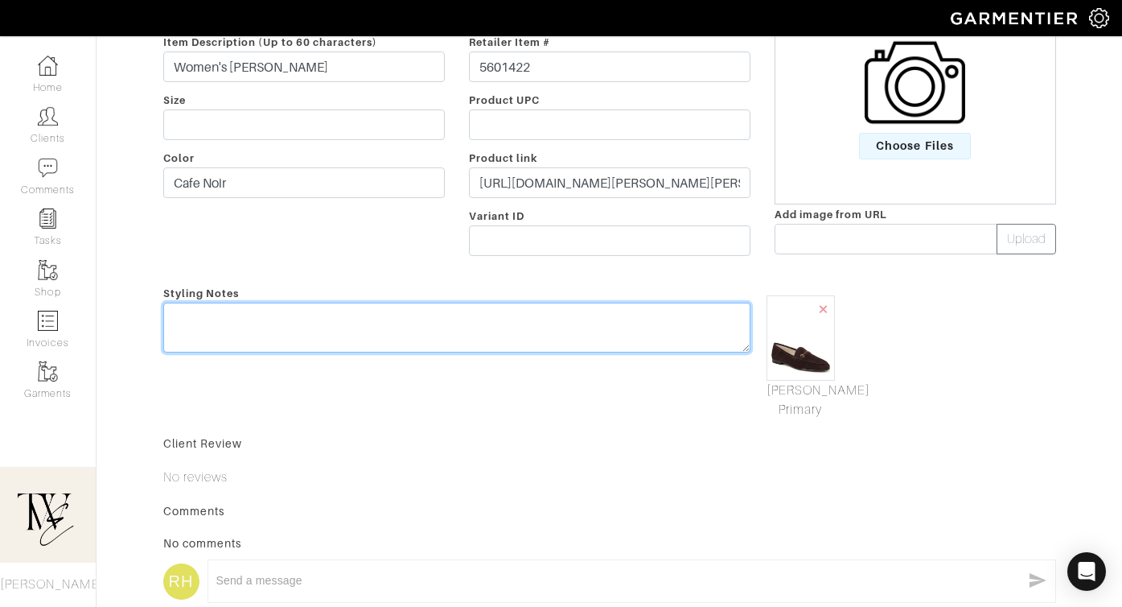
click at [351, 323] on textarea at bounding box center [456, 328] width 587 height 50
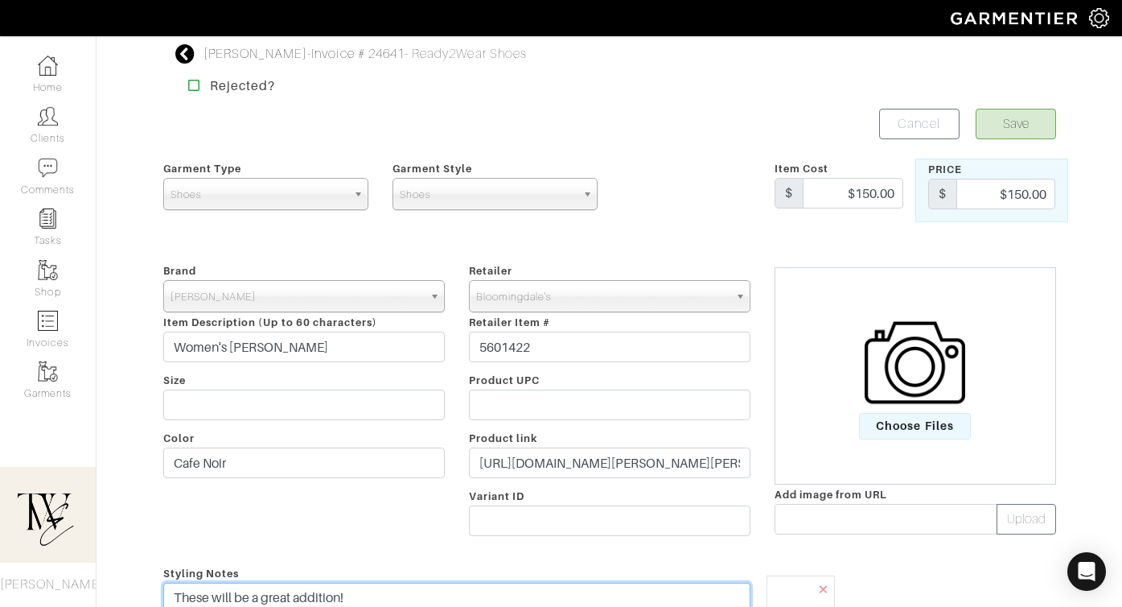
type textarea "These will be a great addition!"
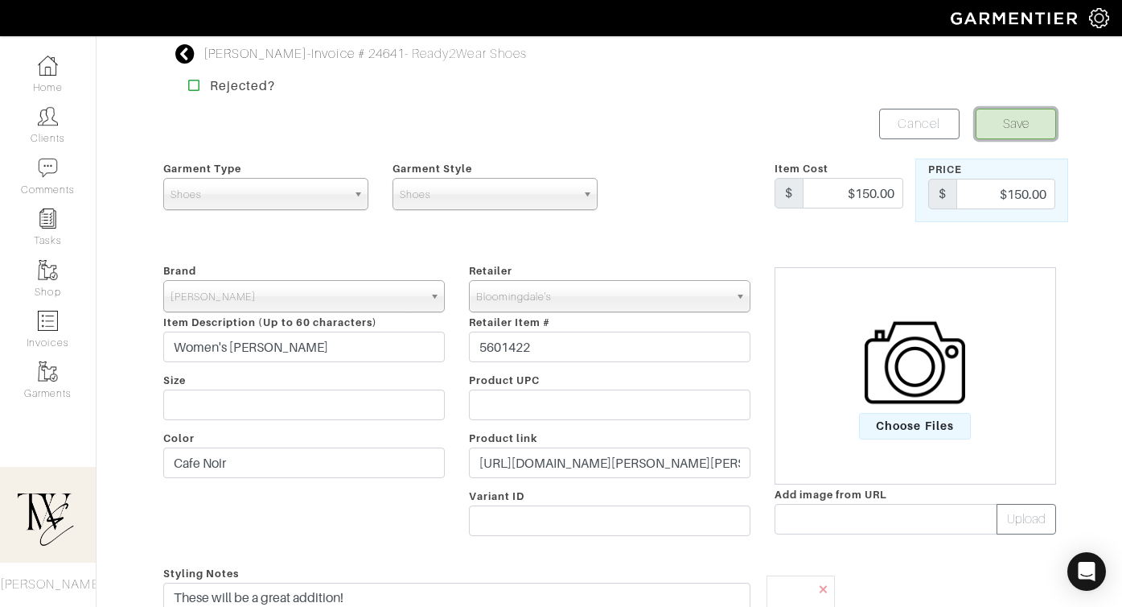
click at [992, 115] on button "Save" at bounding box center [1016, 124] width 80 height 31
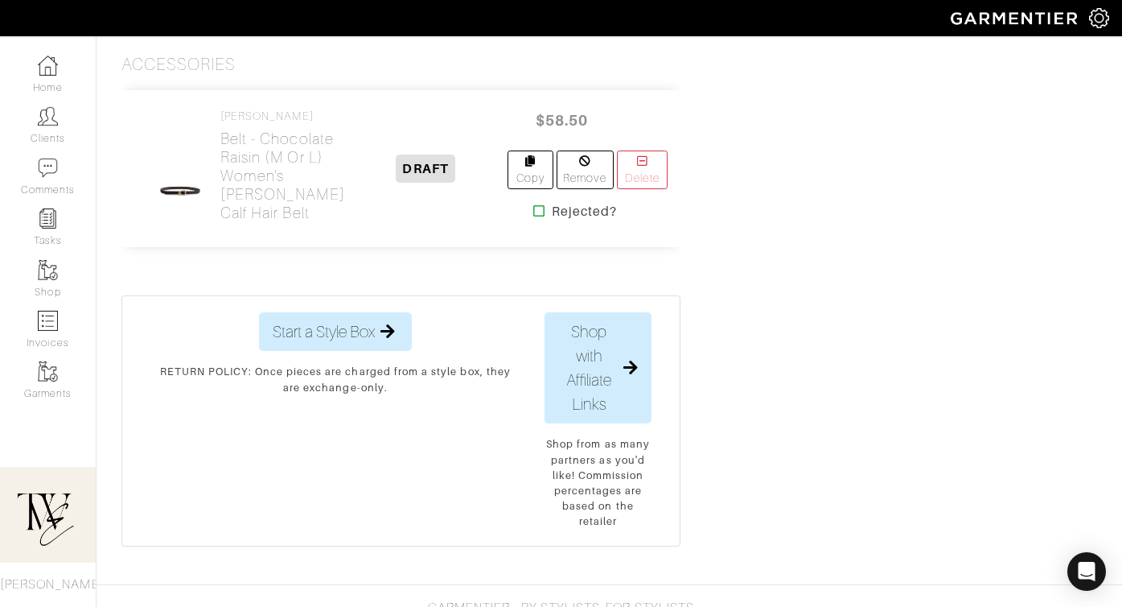
scroll to position [4446, 0]
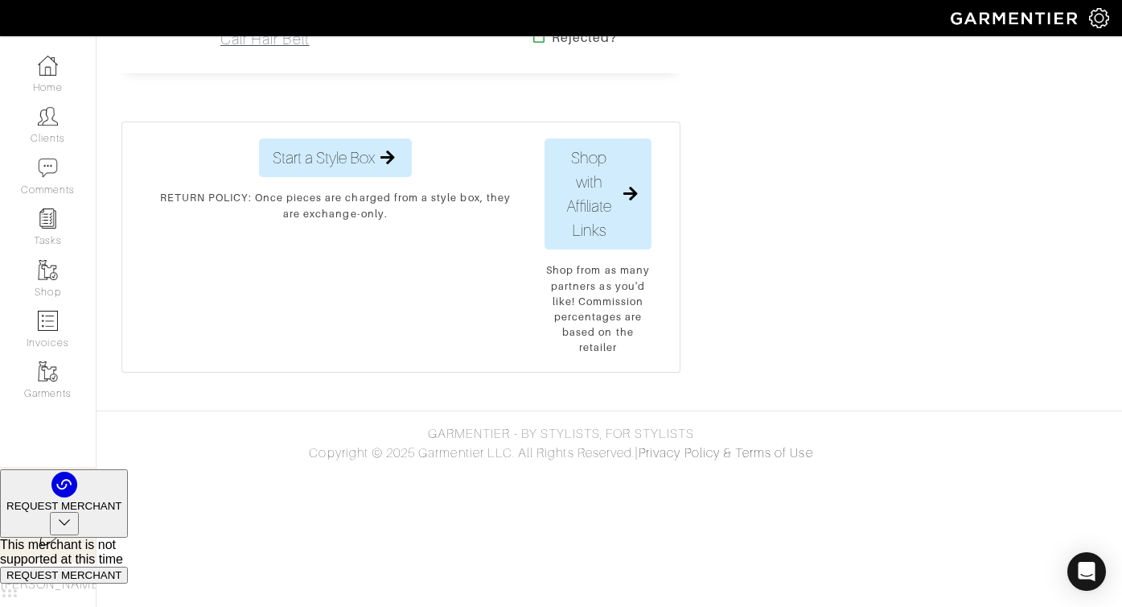
click at [231, 48] on h2 "Belt - Chocolate Raisin (M or L) Women's [PERSON_NAME] Calf Hair Belt" at bounding box center [282, 2] width 125 height 93
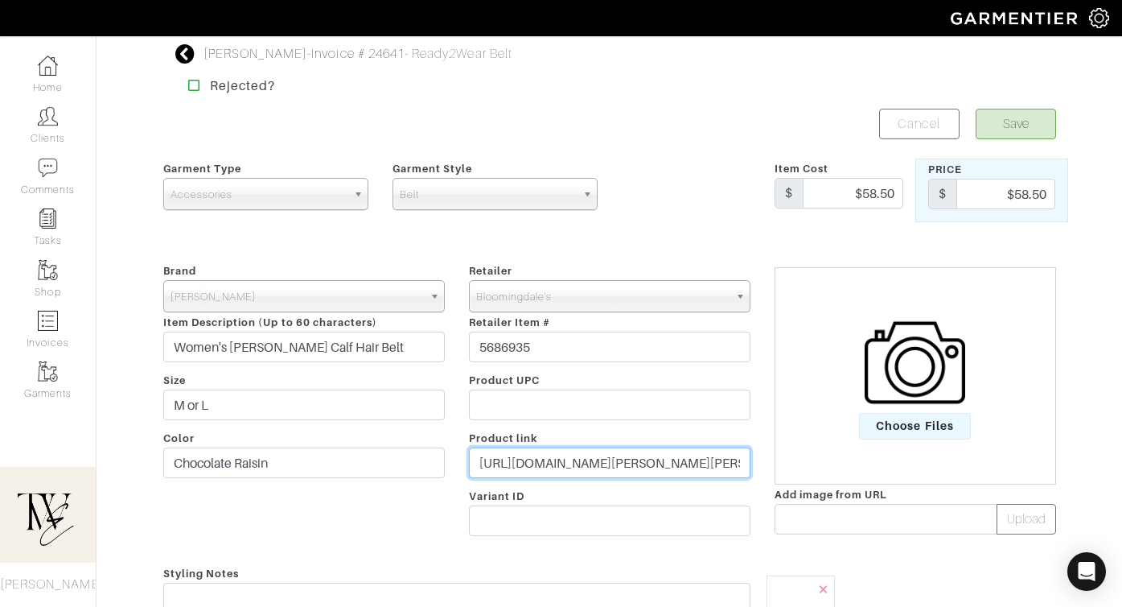
click at [618, 474] on input "https://www.bloomingdales.com/shop/product/madewell-womens-inez-calf-hair-belt?…" at bounding box center [610, 462] width 282 height 31
paste input "go.shopmy.us/p-26106079"
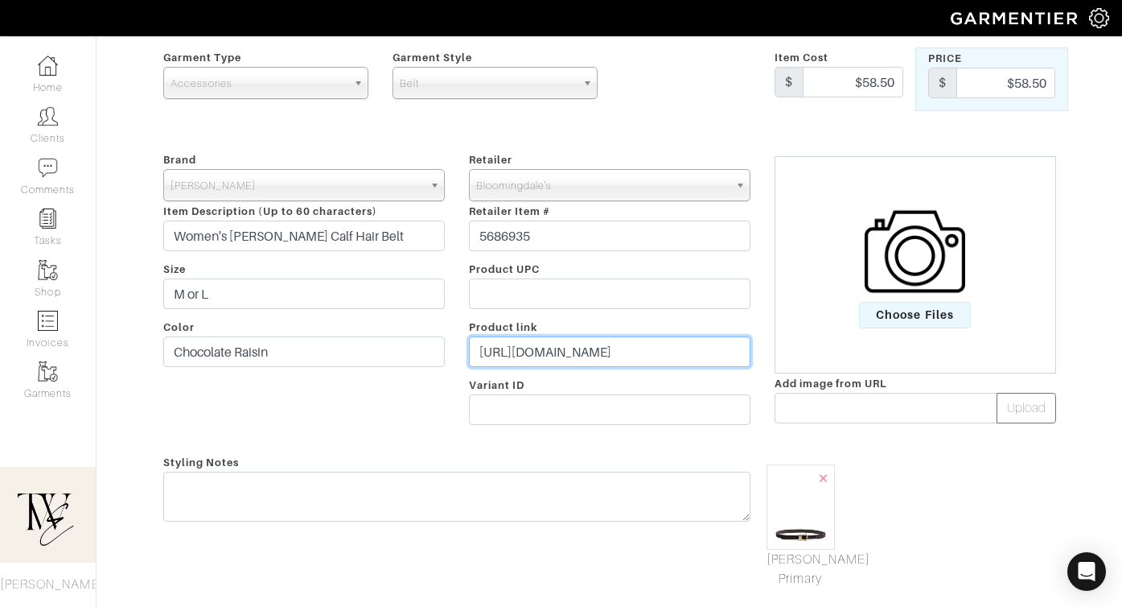
scroll to position [278, 0]
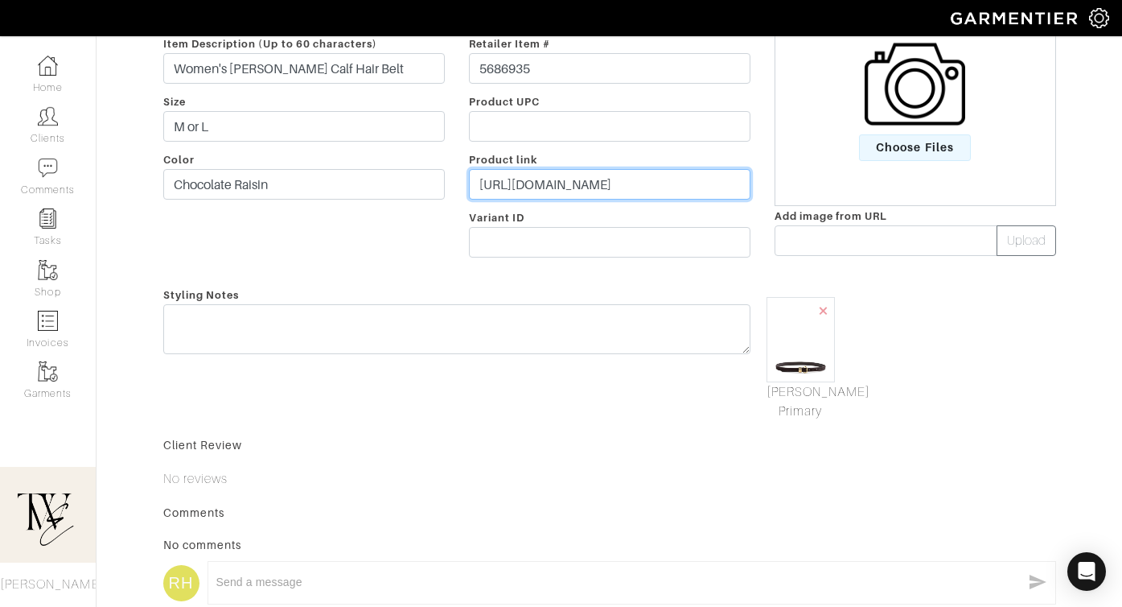
type input "https://go.shopmy.us/p-26106079"
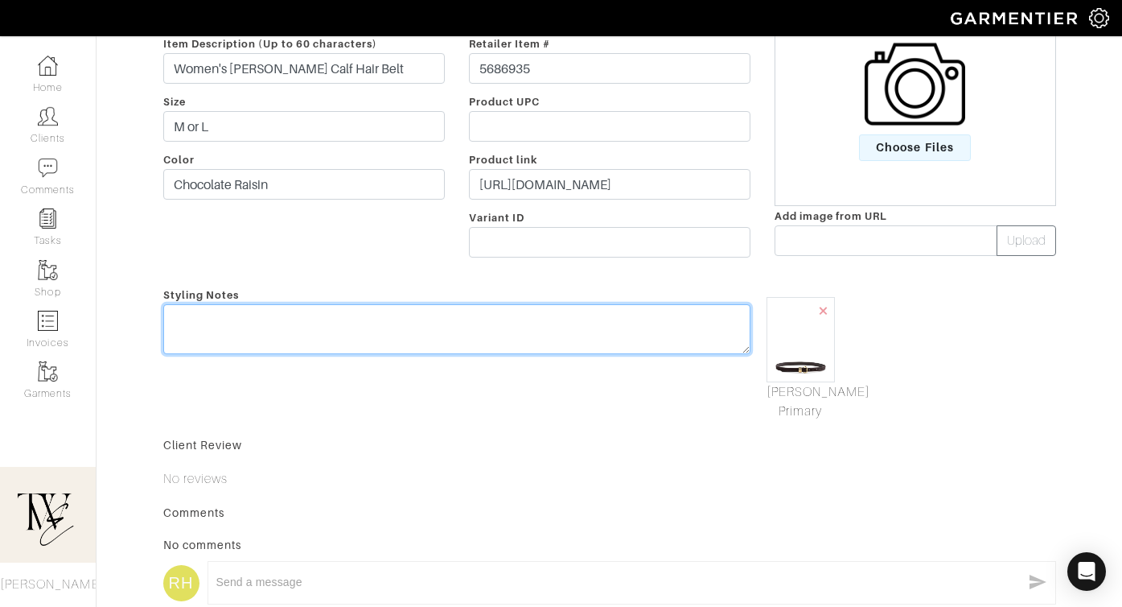
click at [446, 347] on textarea at bounding box center [456, 329] width 587 height 50
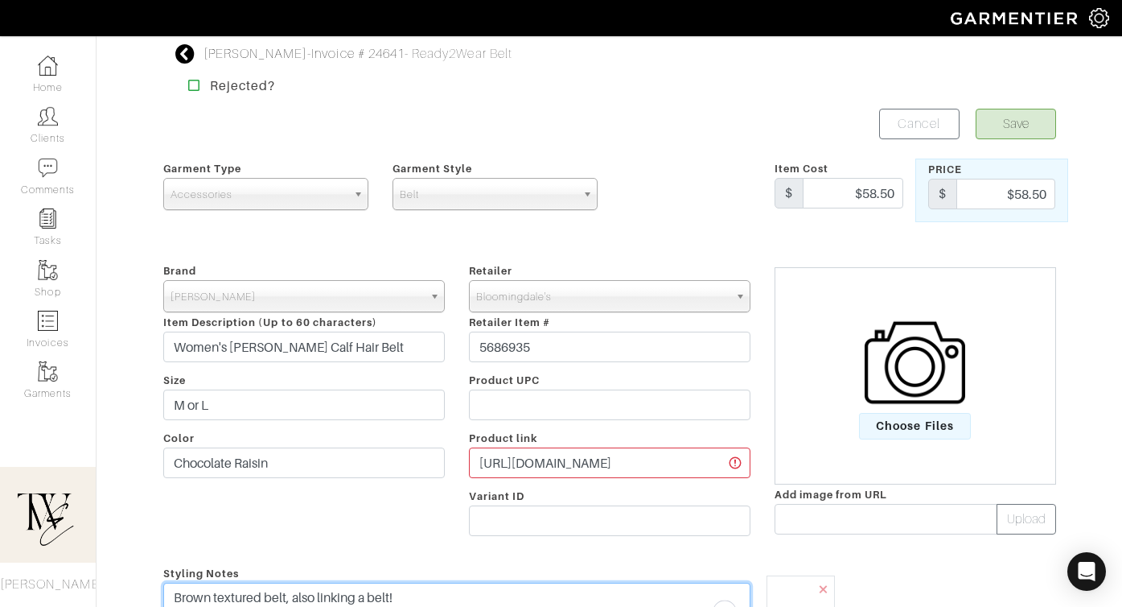
type textarea "Brown textured belt, also linking a belt!"
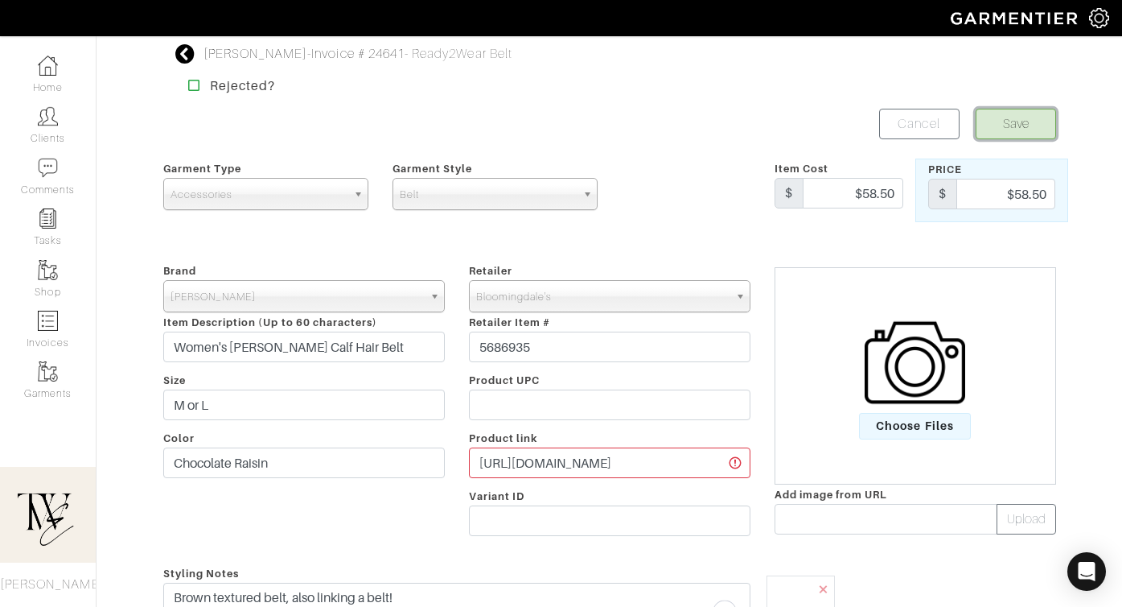
click at [1032, 120] on button "Save" at bounding box center [1016, 124] width 80 height 31
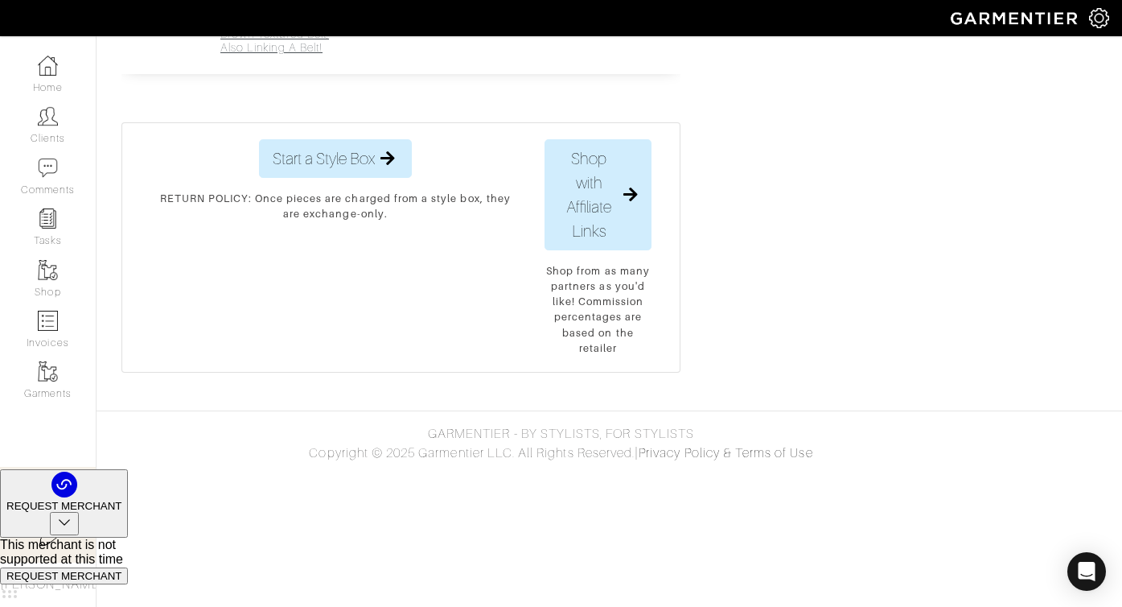
scroll to position [4800, 0]
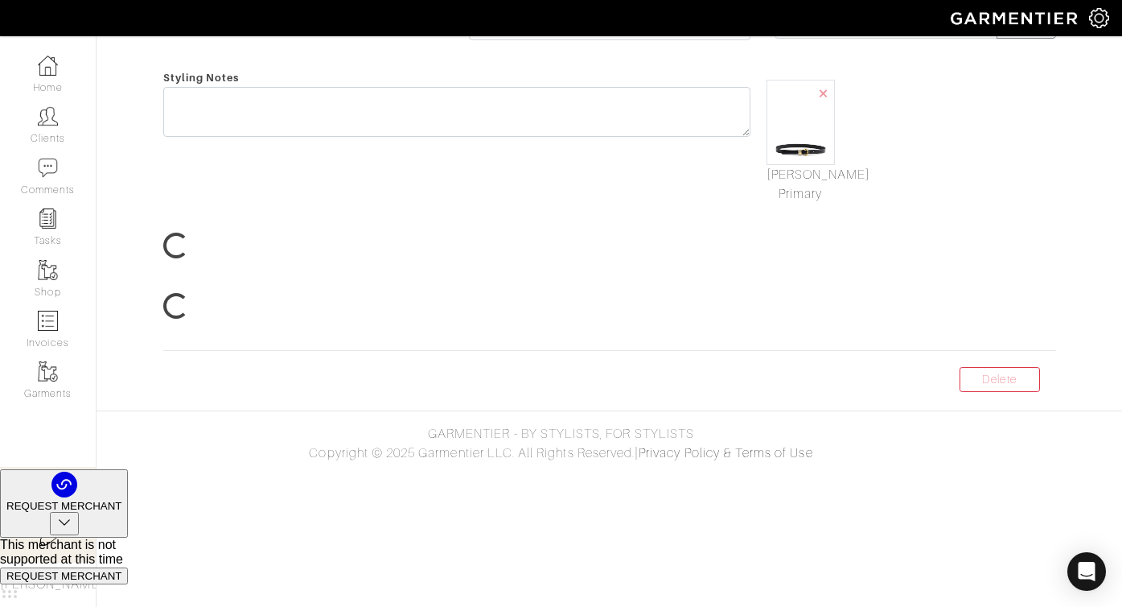
scroll to position [261, 0]
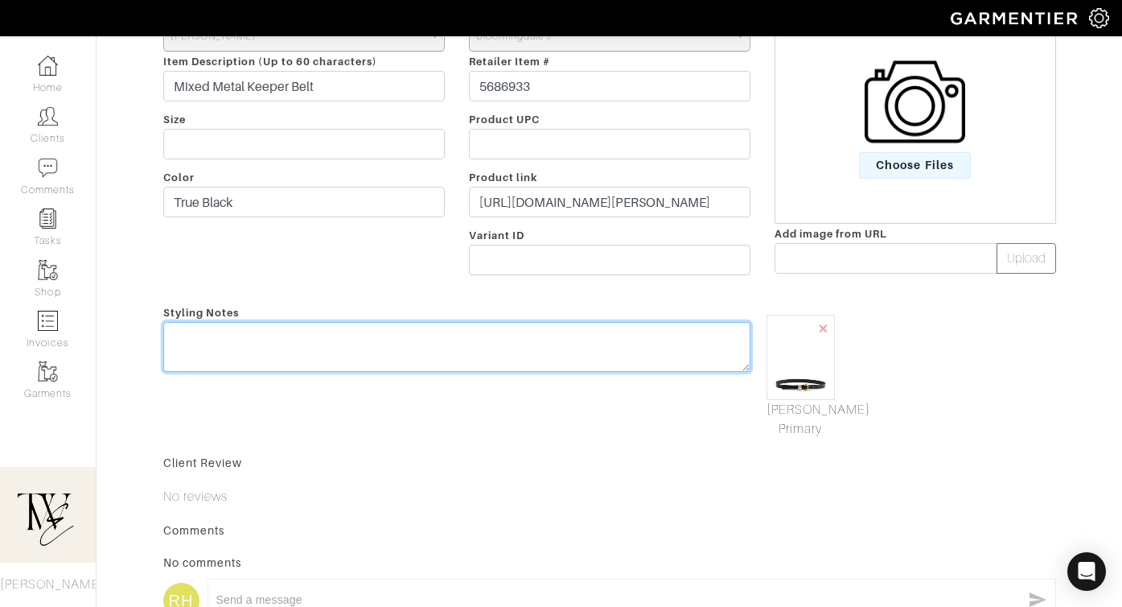
click at [522, 353] on textarea at bounding box center [456, 347] width 587 height 50
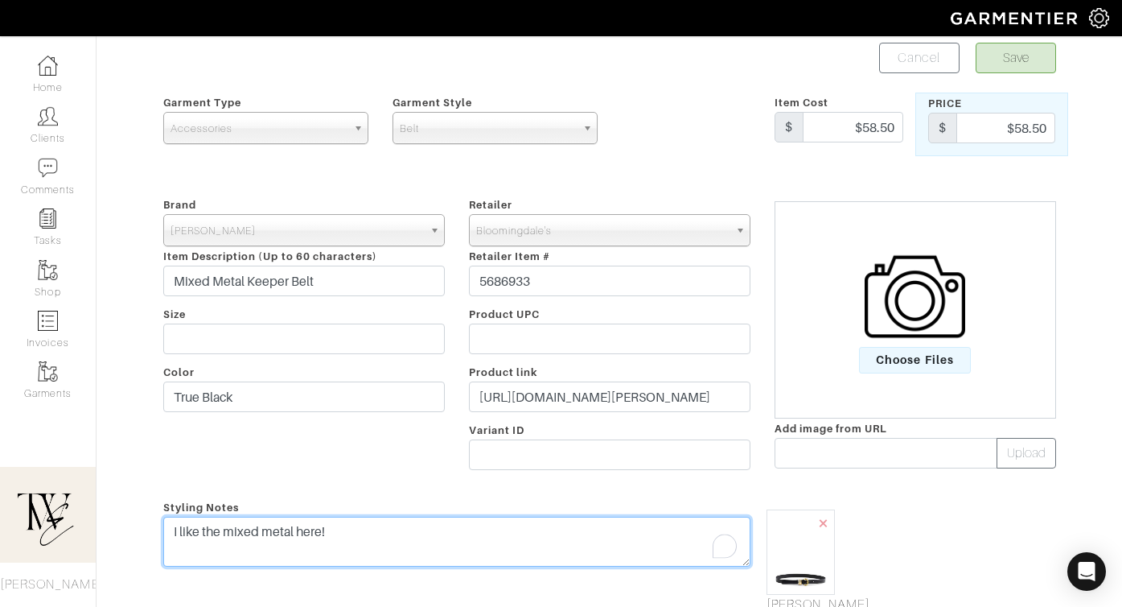
scroll to position [0, 0]
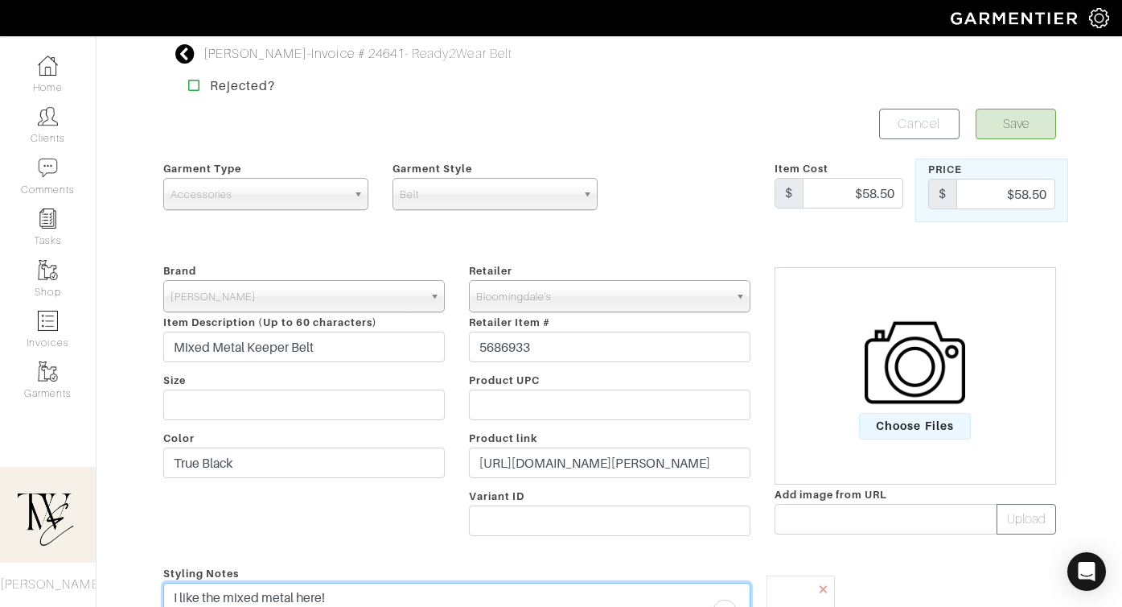
type textarea "I like the mixed metal here!"
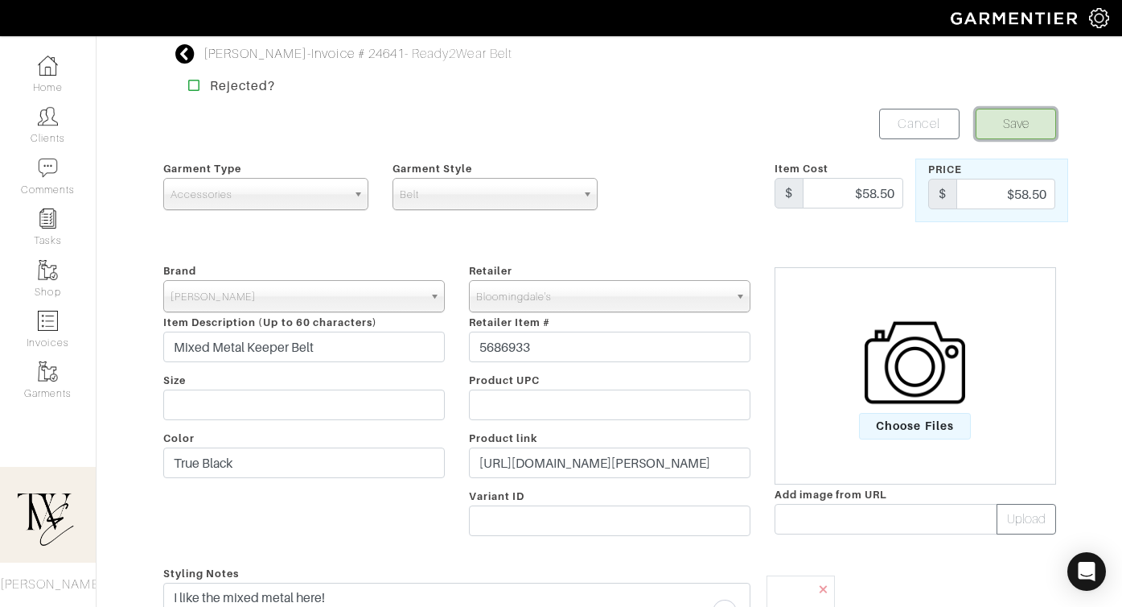
click at [1011, 128] on button "Save" at bounding box center [1016, 124] width 80 height 31
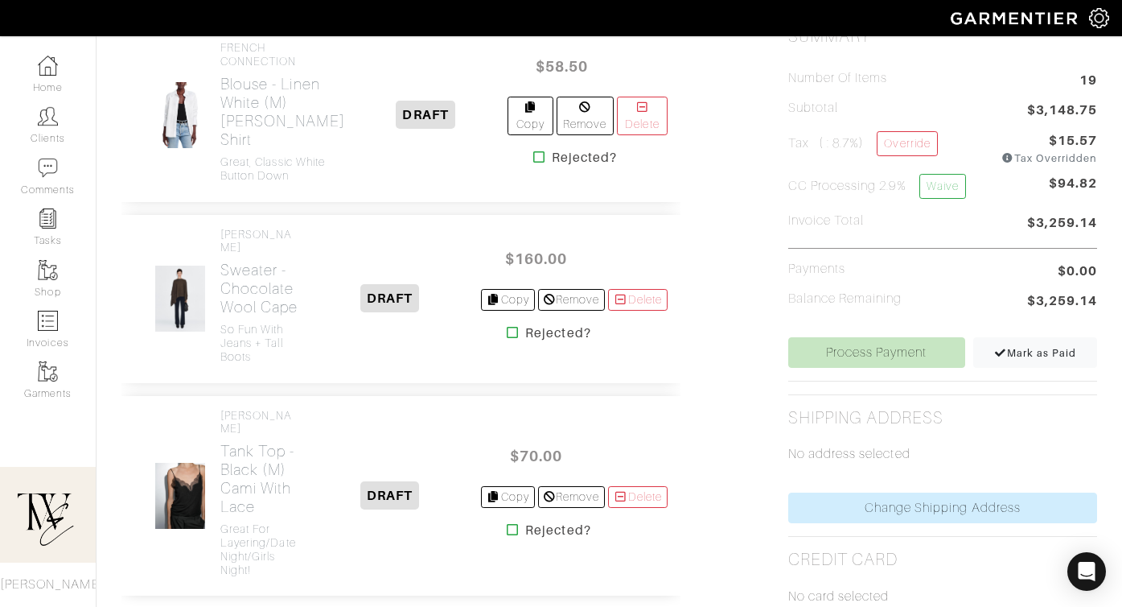
scroll to position [440, 0]
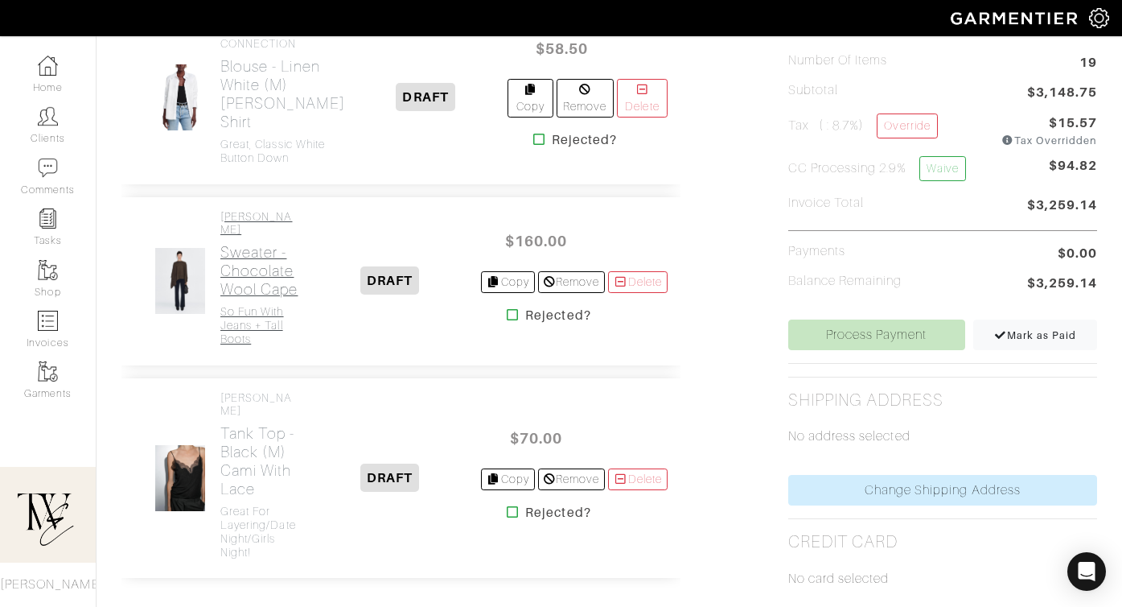
click at [277, 299] on h2 "Sweater - Chocolate Wool Cape" at bounding box center [259, 271] width 78 height 56
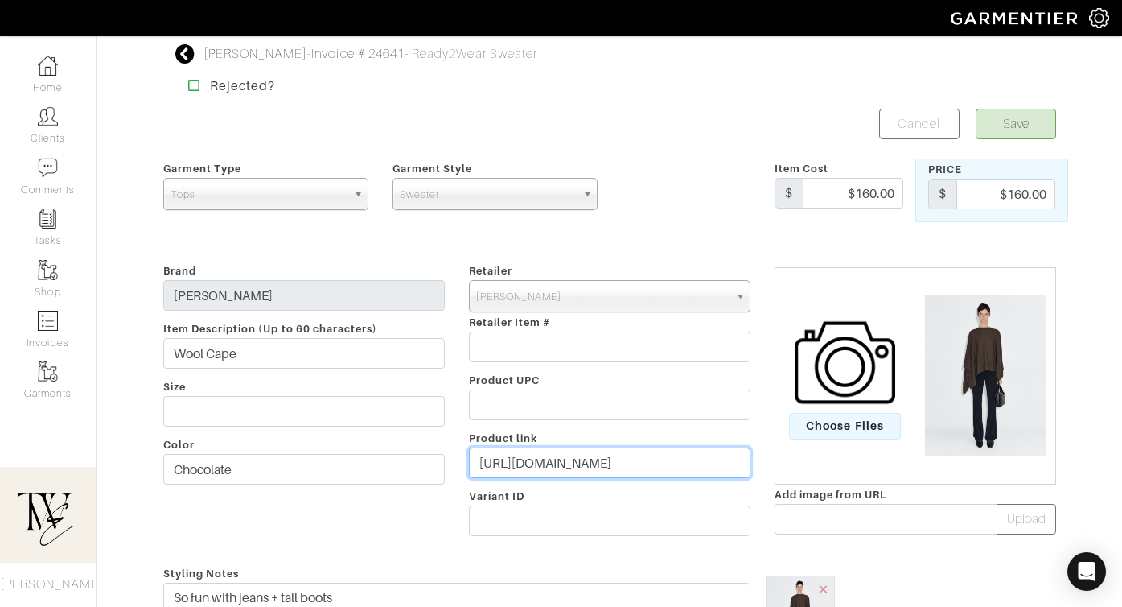
click at [628, 463] on input "https://go.shopmy.us/p-26105534" at bounding box center [610, 462] width 282 height 31
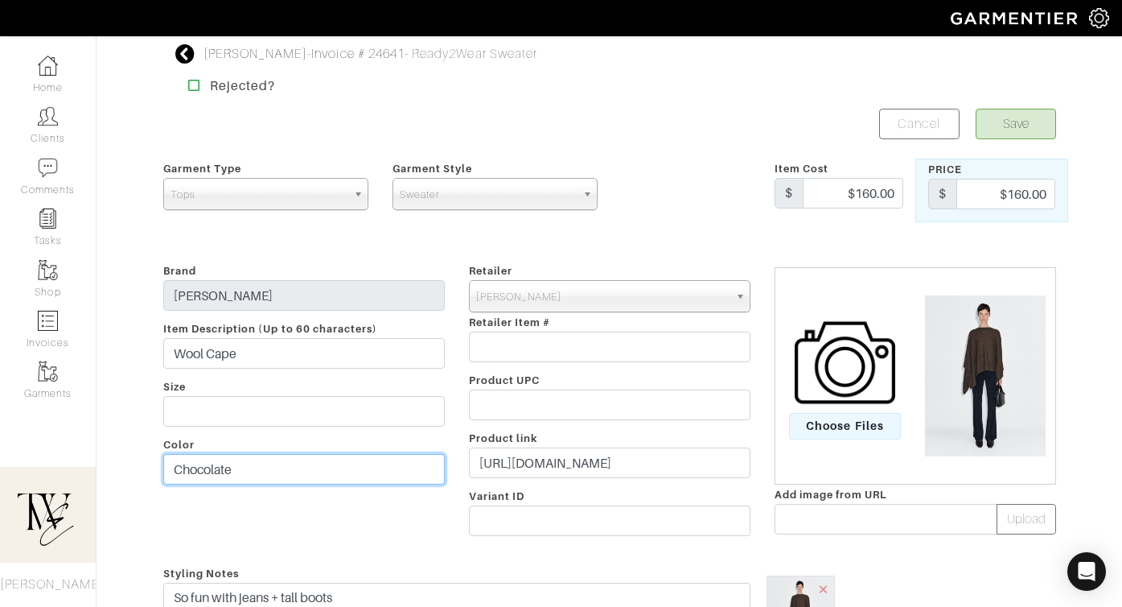
click at [245, 470] on input "Chocolate" at bounding box center [304, 469] width 282 height 31
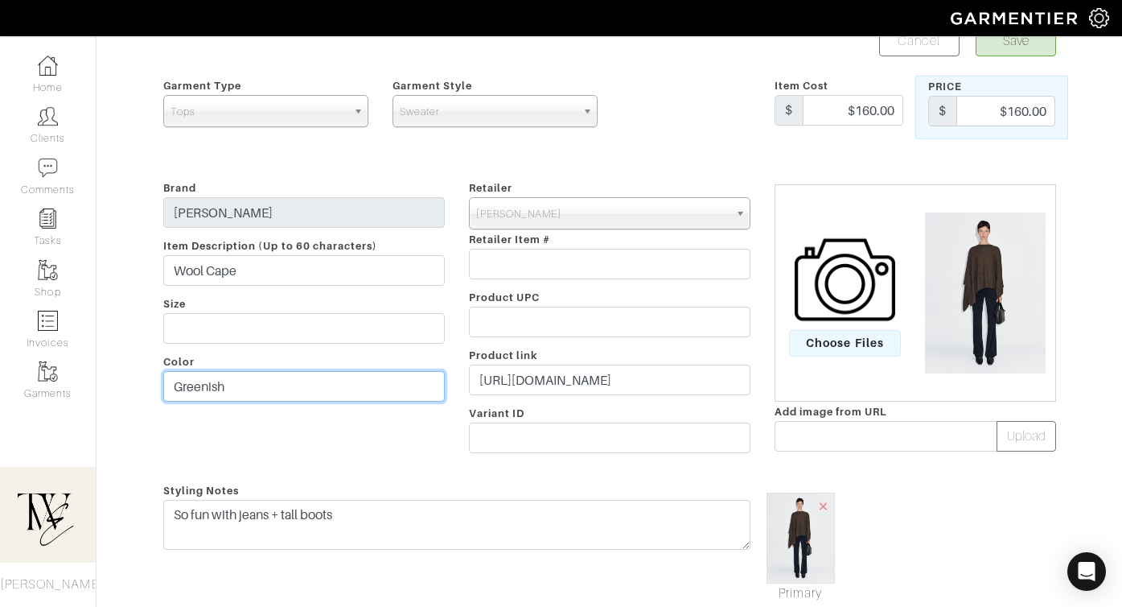
scroll to position [128, 0]
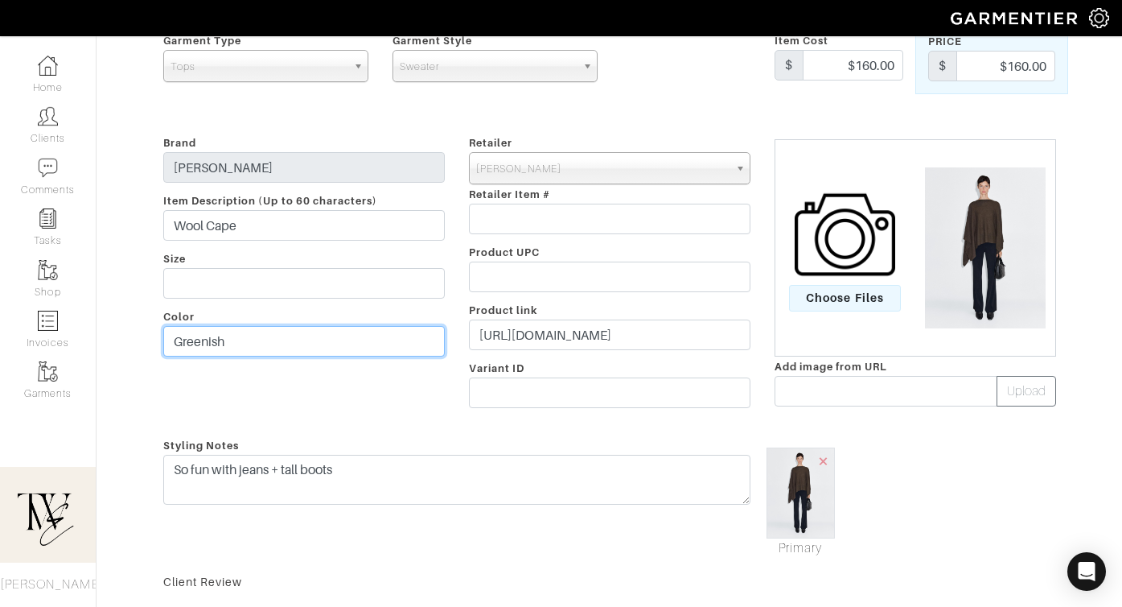
type input "Greenish"
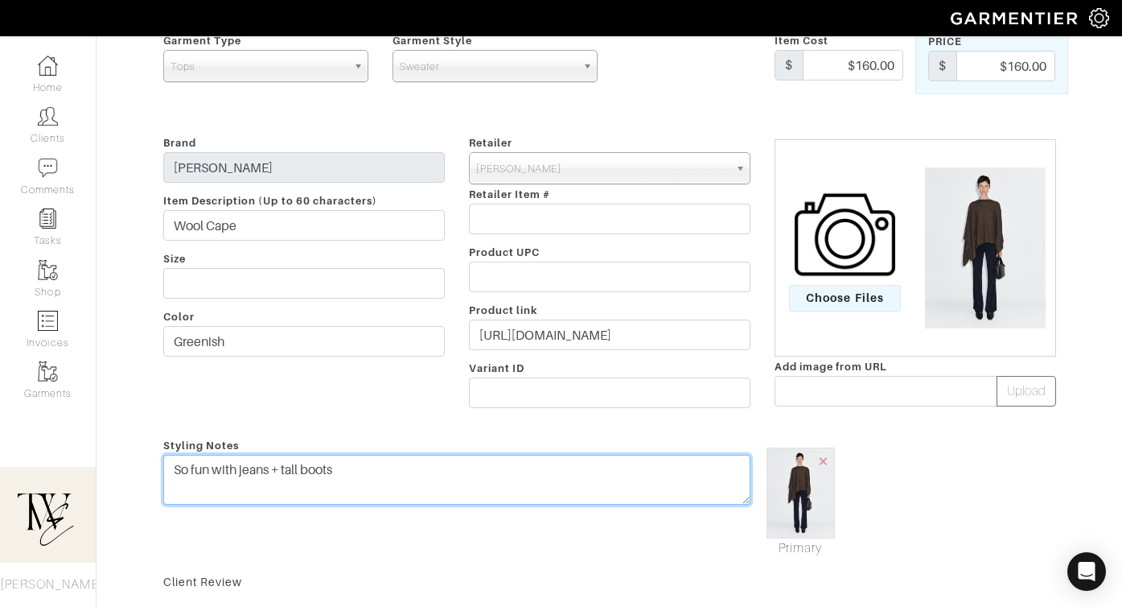
click at [384, 467] on textarea "So fun with jeans + tall boots" at bounding box center [456, 480] width 587 height 50
type textarea "So fun with jeans + tall boots (this looks more tan than green but we can see w…"
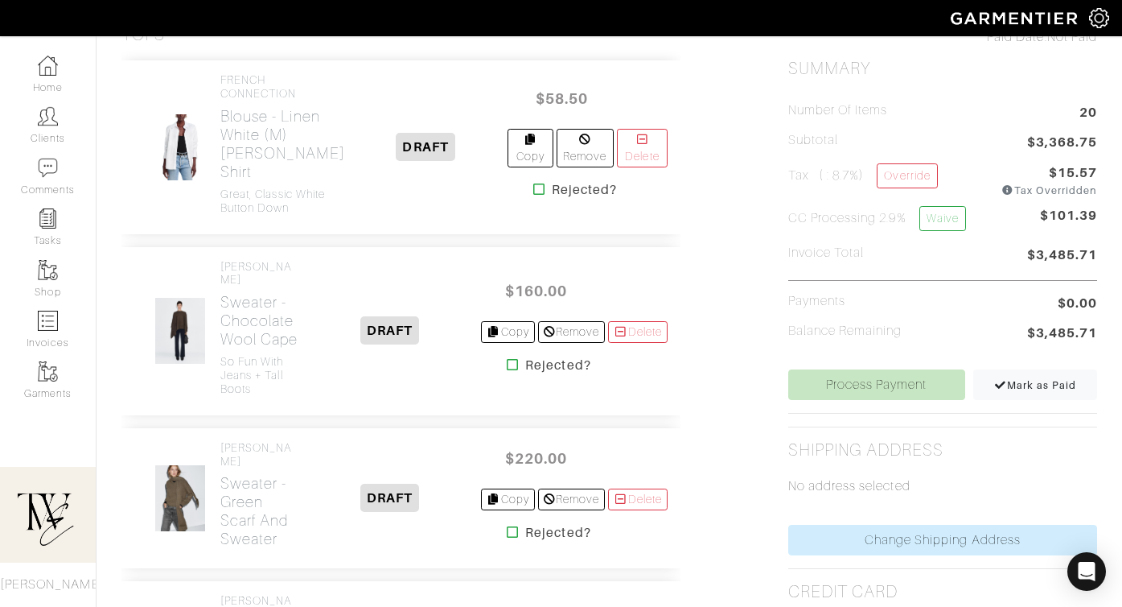
scroll to position [591, 0]
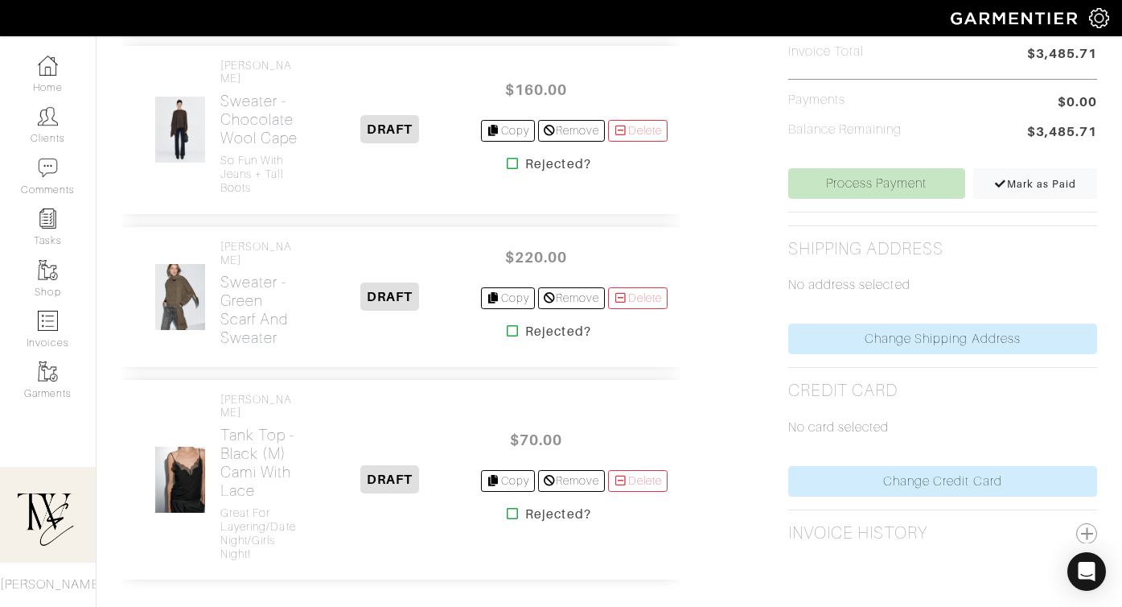
click at [638, 187] on div "$160.00 Copy Remove [GEOGRAPHIC_DATA] Rejected?" at bounding box center [574, 129] width 187 height 114
click at [628, 136] on icon at bounding box center [621, 130] width 14 height 11
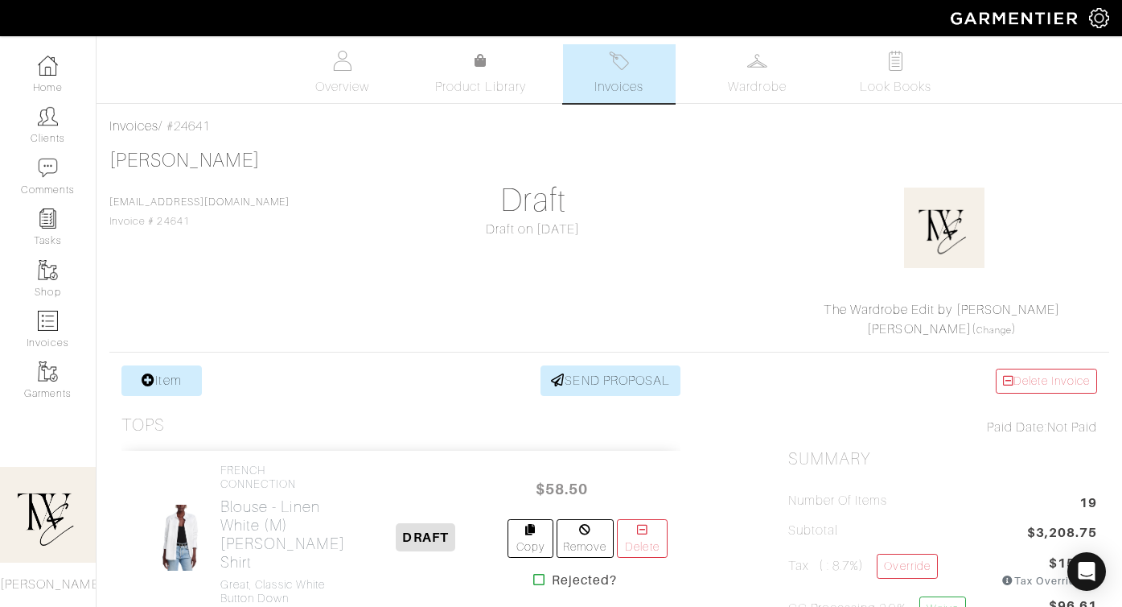
scroll to position [347, 0]
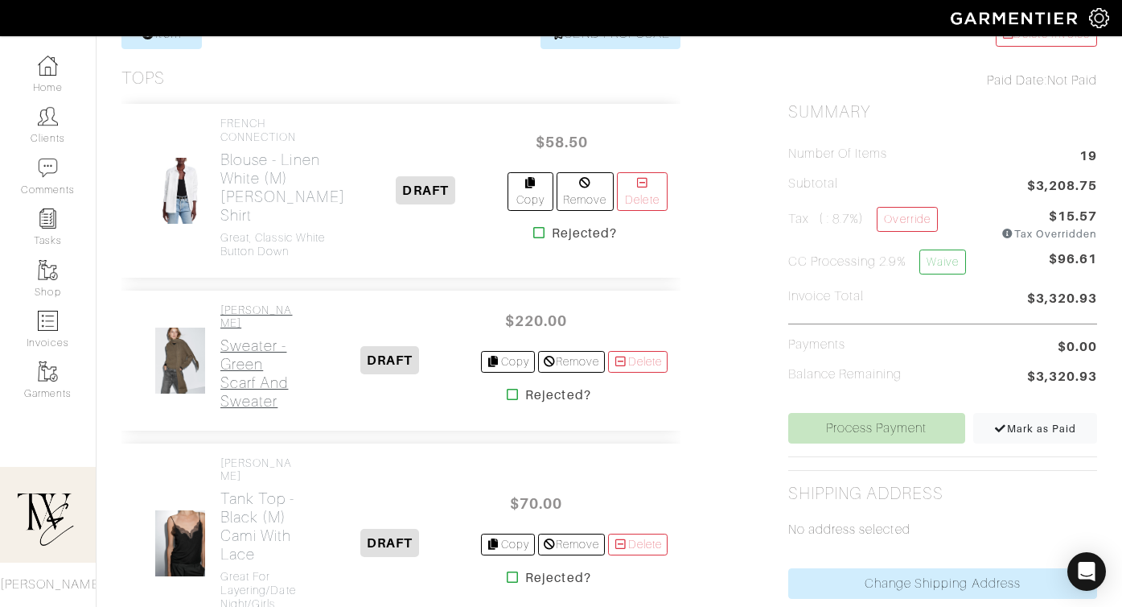
click at [246, 410] on h2 "Sweater - Green Scarf and Sweater" at bounding box center [259, 373] width 78 height 74
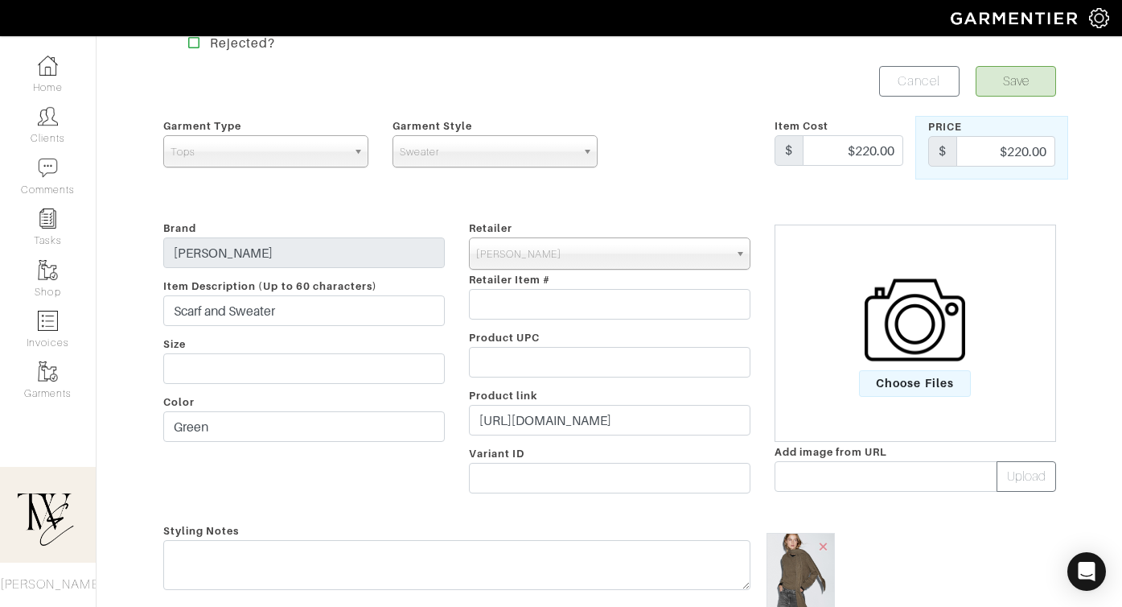
scroll to position [53, 0]
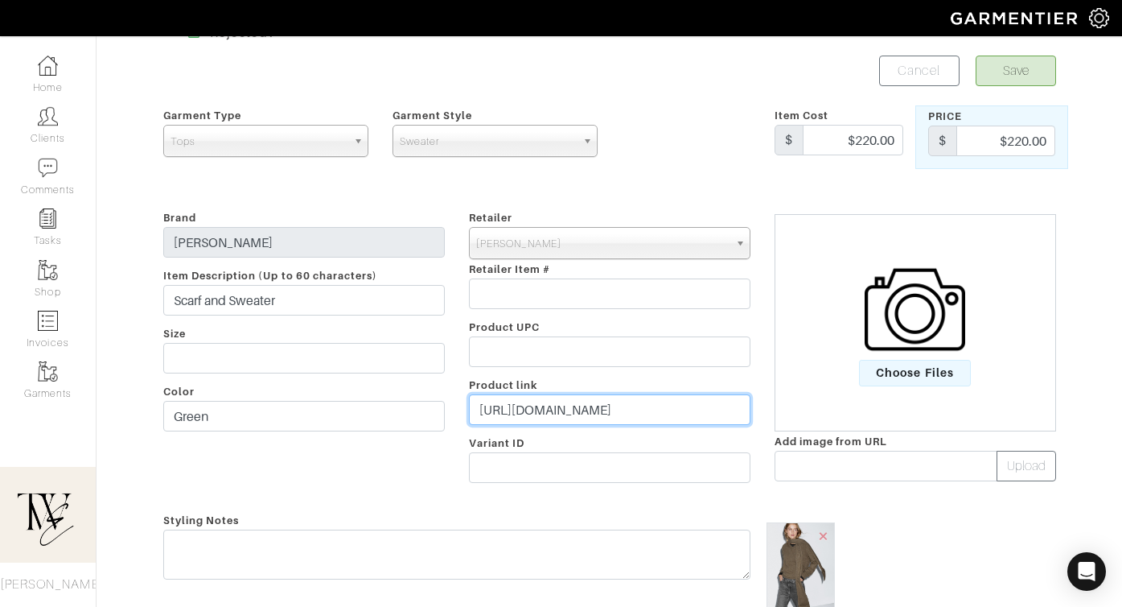
click at [600, 412] on input "[URL][DOMAIN_NAME]" at bounding box center [610, 409] width 282 height 31
click at [600, 412] on input "https://www.massimodutti.com/us/100-wool-knit-sweater-with-scarf-and-pocket-l05…" at bounding box center [610, 409] width 282 height 31
paste input "go.shopmy.us/p-26106283"
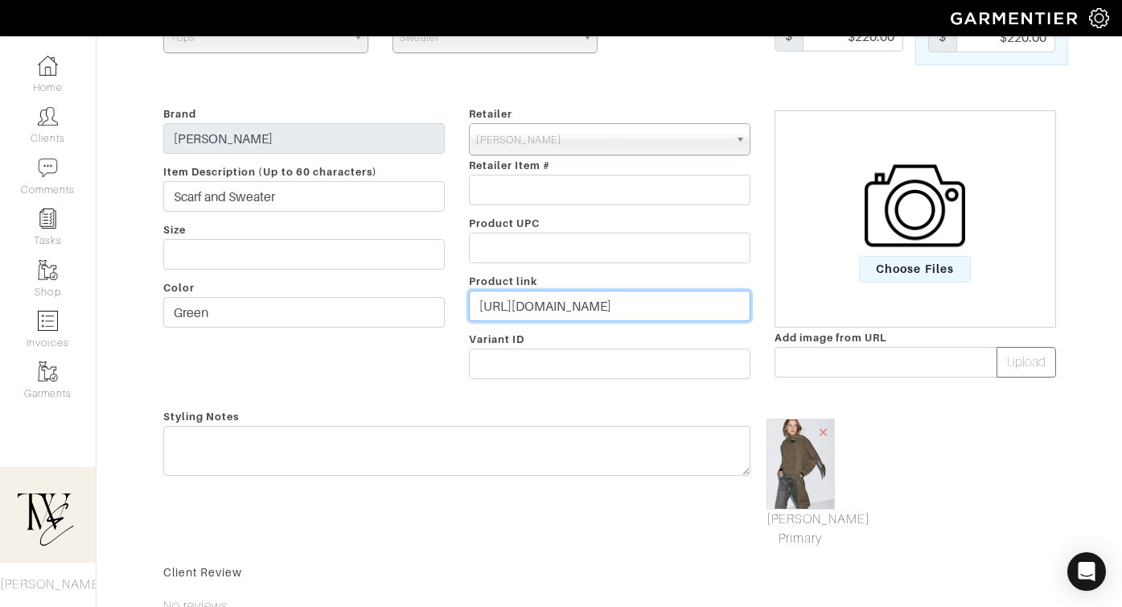
scroll to position [196, 0]
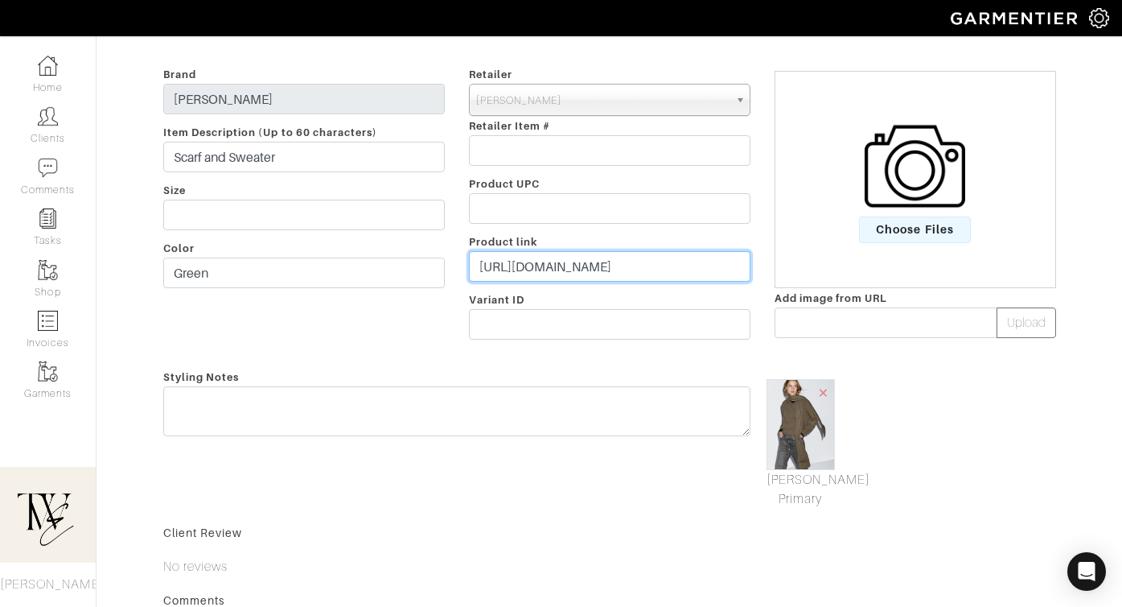
type input "https://go.shopmy.us/p-26106283"
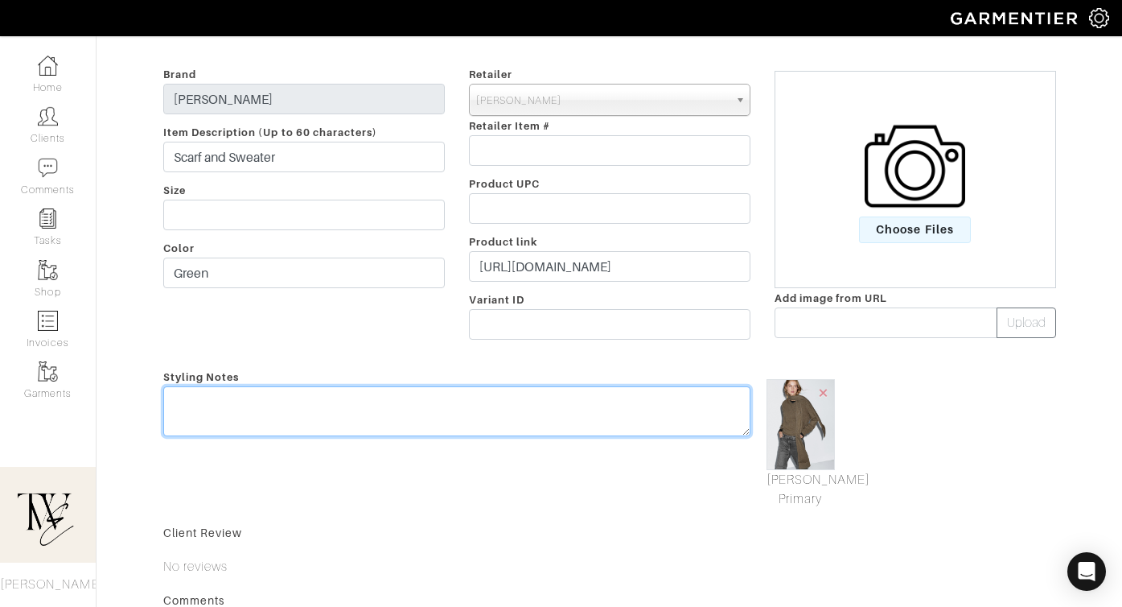
click at [569, 435] on textarea at bounding box center [456, 411] width 587 height 50
click at [558, 425] on textarea "To enrich screen reader interactions, please activate Accessibility in Grammarl…" at bounding box center [456, 411] width 587 height 50
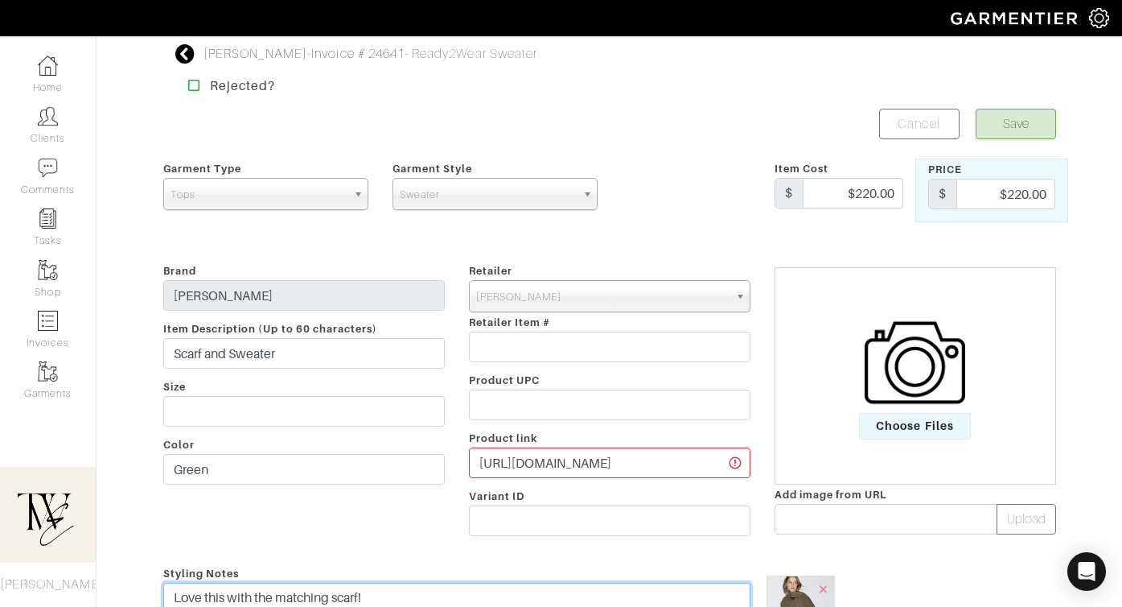
type textarea "Love this with the matching scarf!"
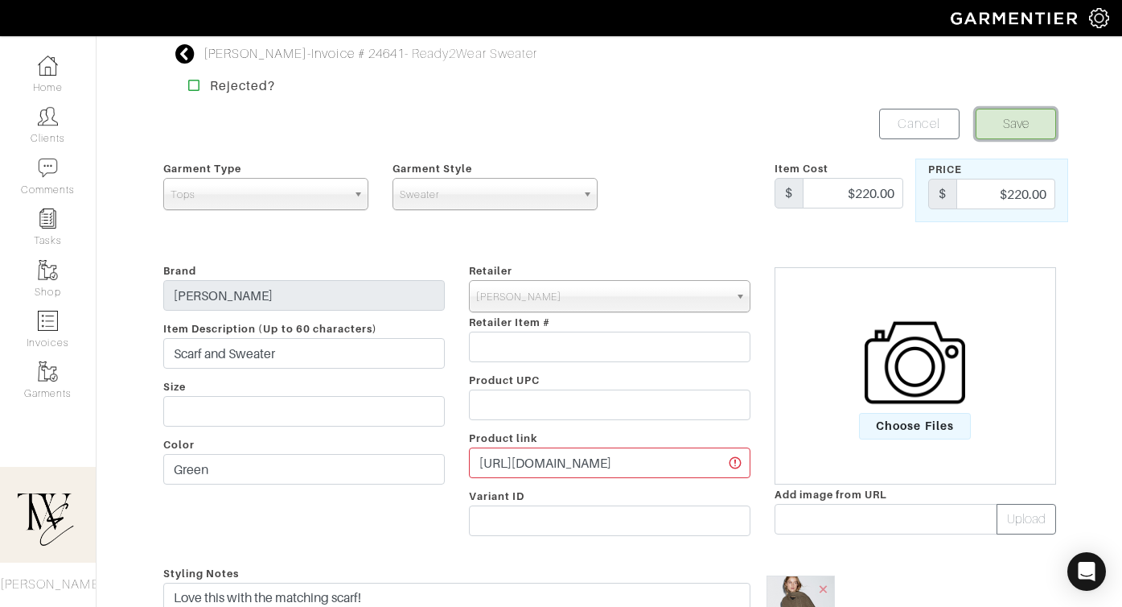
click at [1035, 126] on button "Save" at bounding box center [1016, 124] width 80 height 31
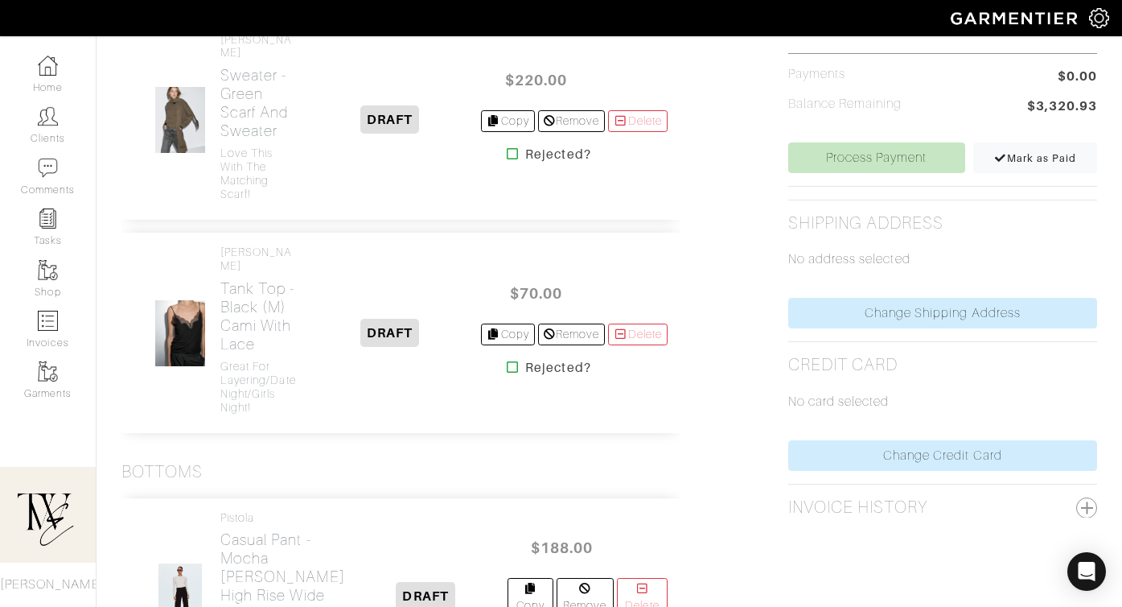
scroll to position [903, 0]
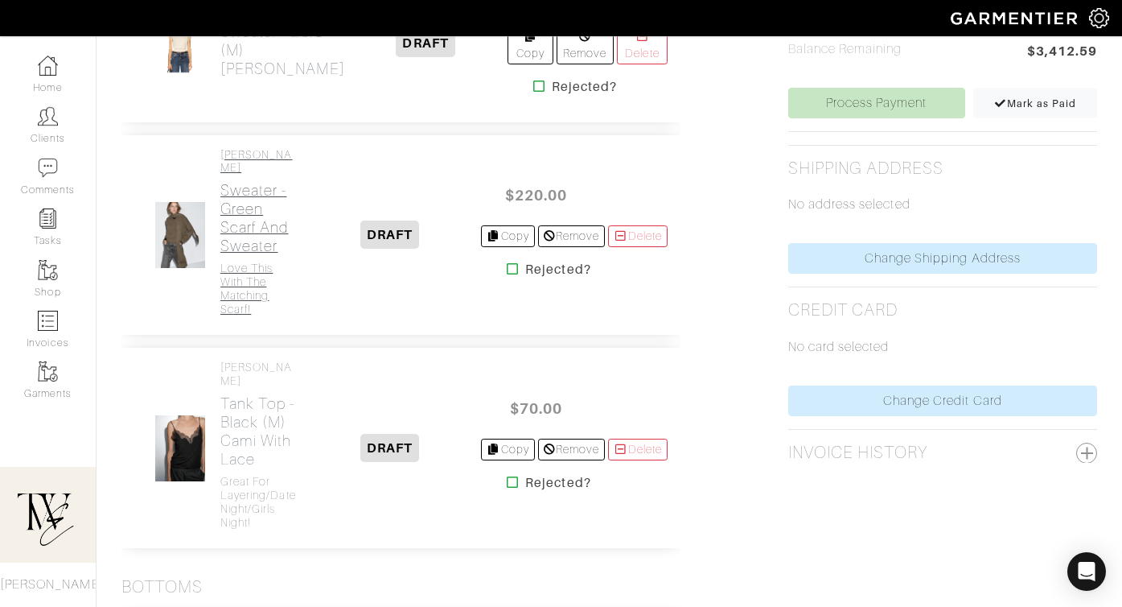
scroll to position [671, 0]
click at [259, 79] on h2 "Sweater - Ecru (M) Beverly Sweater" at bounding box center [282, 51] width 125 height 56
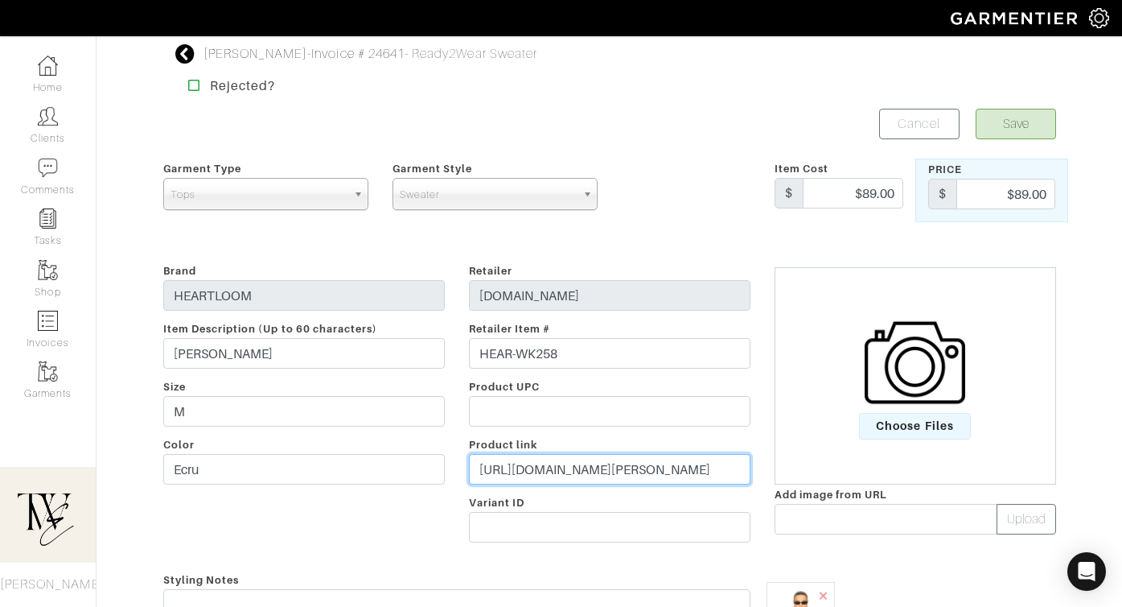
click at [500, 467] on input "https://www.revolveclothing.fr/heartloom-beverly-sweater-in-ecru/dp/HEAR-WK258/…" at bounding box center [610, 469] width 282 height 31
paste input "rvlv.me/qbyfid"
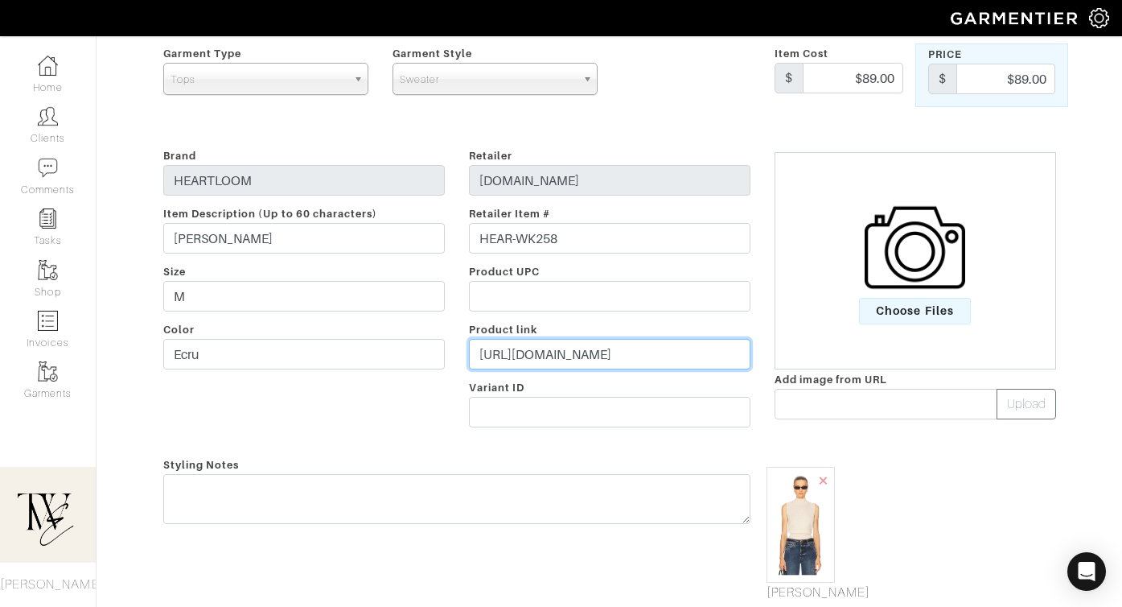
scroll to position [193, 0]
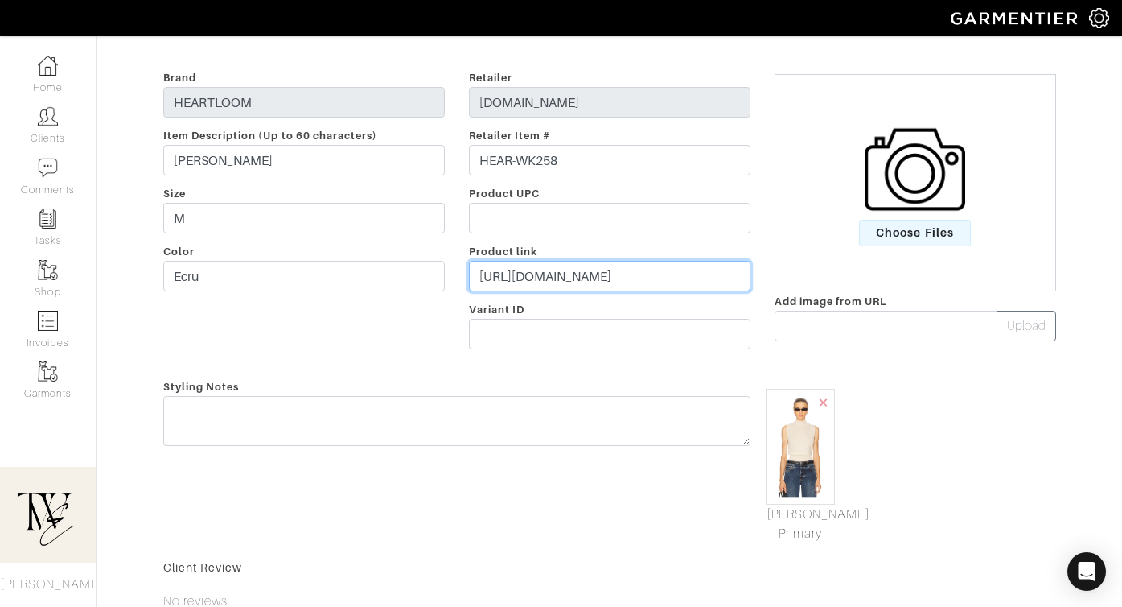
type input "https://rvlv.me/qbyfid"
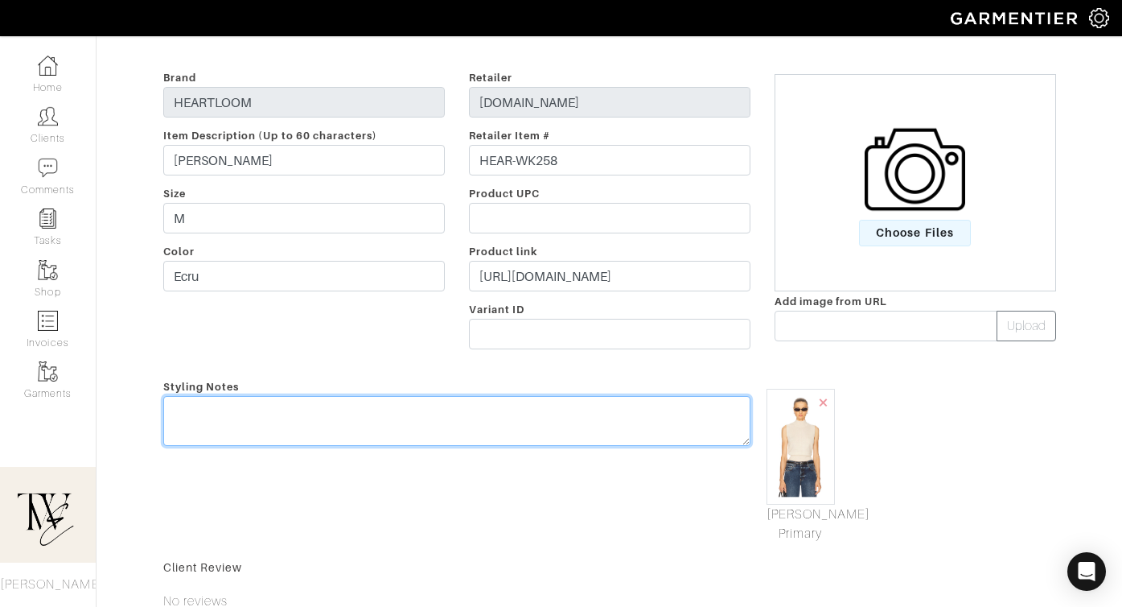
click at [477, 442] on textarea at bounding box center [456, 421] width 587 height 50
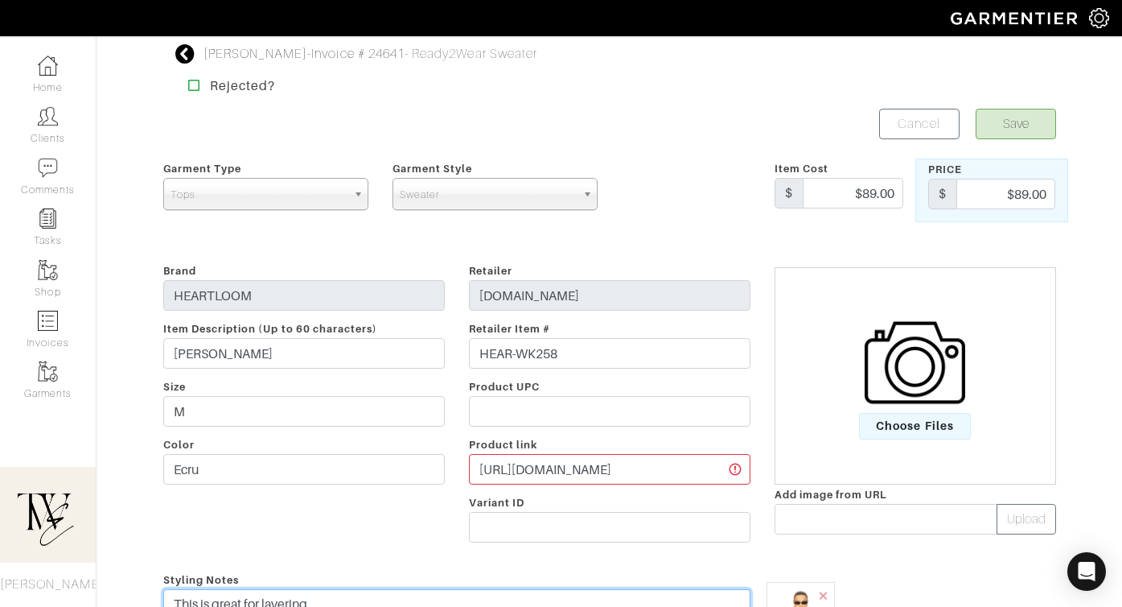
type textarea "This is great for layering"
click at [1003, 121] on button "Save" at bounding box center [1016, 124] width 80 height 31
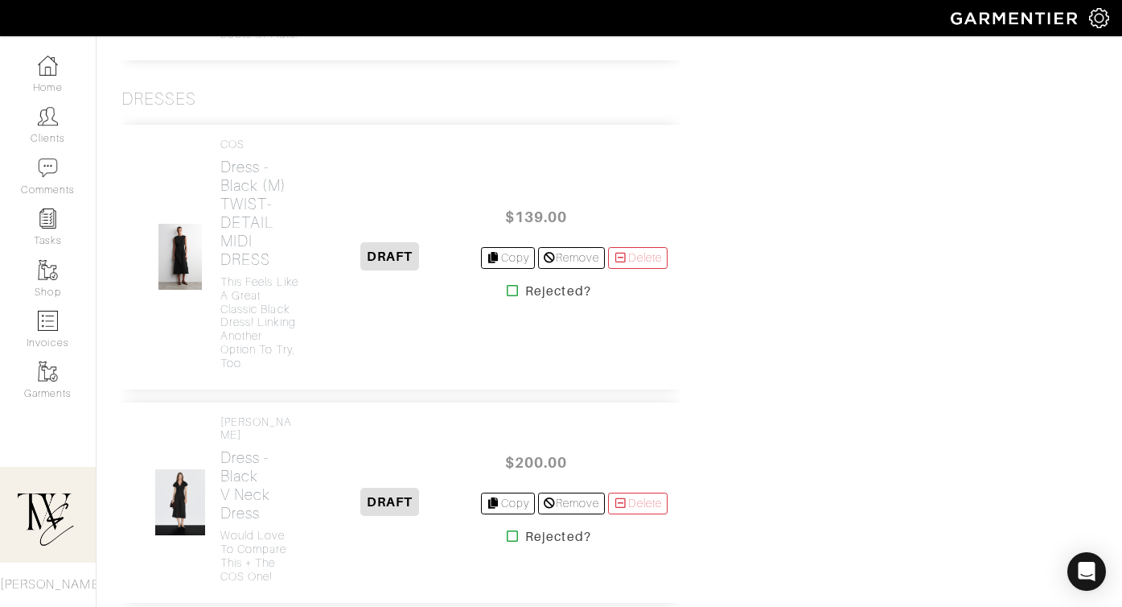
scroll to position [3039, 0]
